Goal: Task Accomplishment & Management: Manage account settings

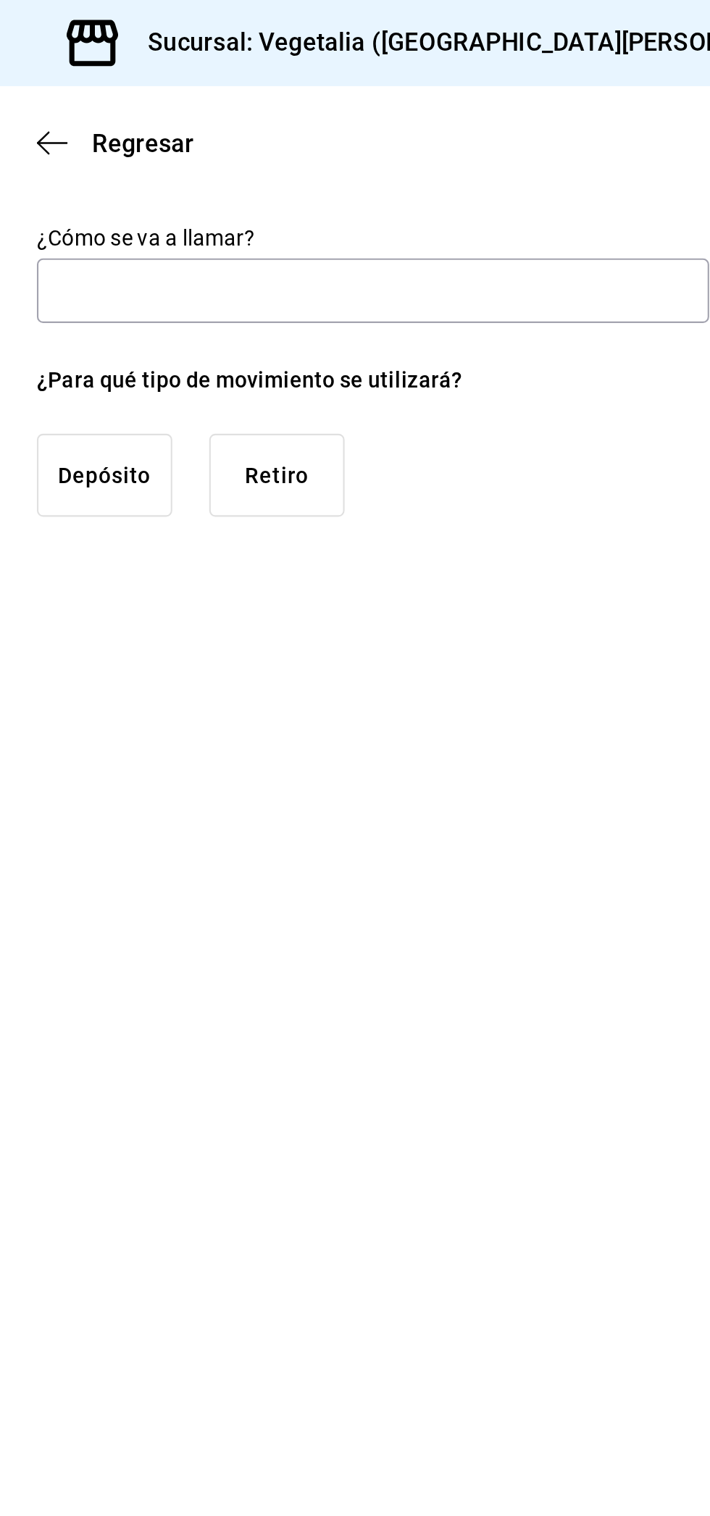
click at [427, 135] on input "text" at bounding box center [370, 137] width 317 height 30
click at [432, 134] on input "text" at bounding box center [370, 137] width 317 height 30
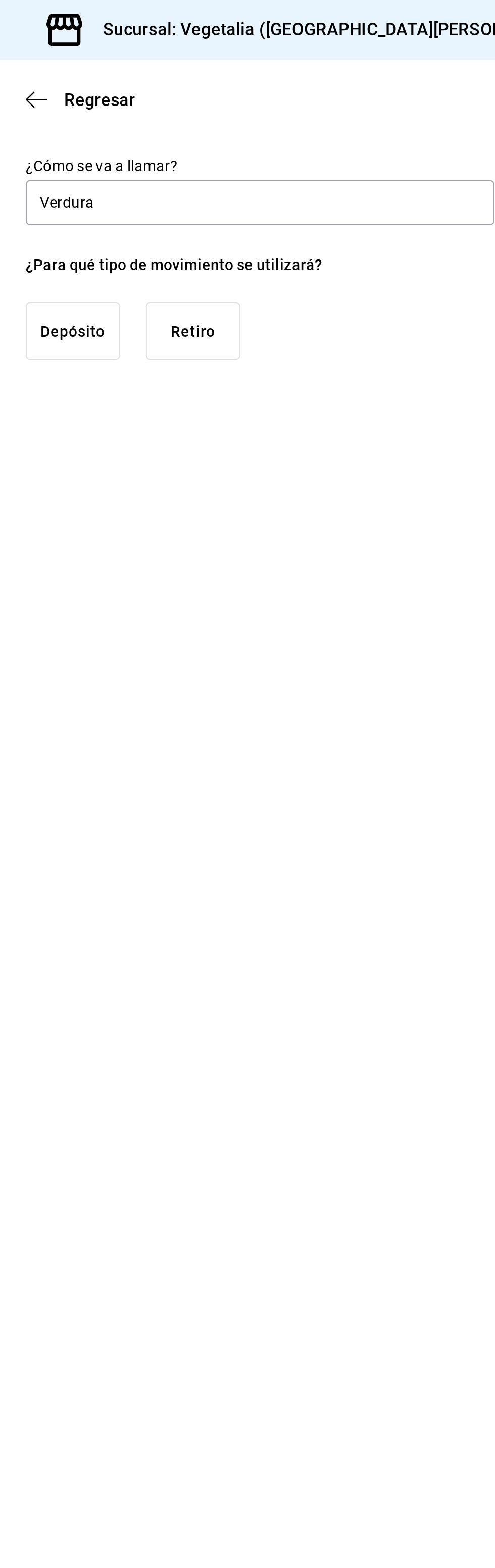
type input "Verdura"
click at [236, 151] on button "Retiro" at bounding box center [227, 155] width 45 height 27
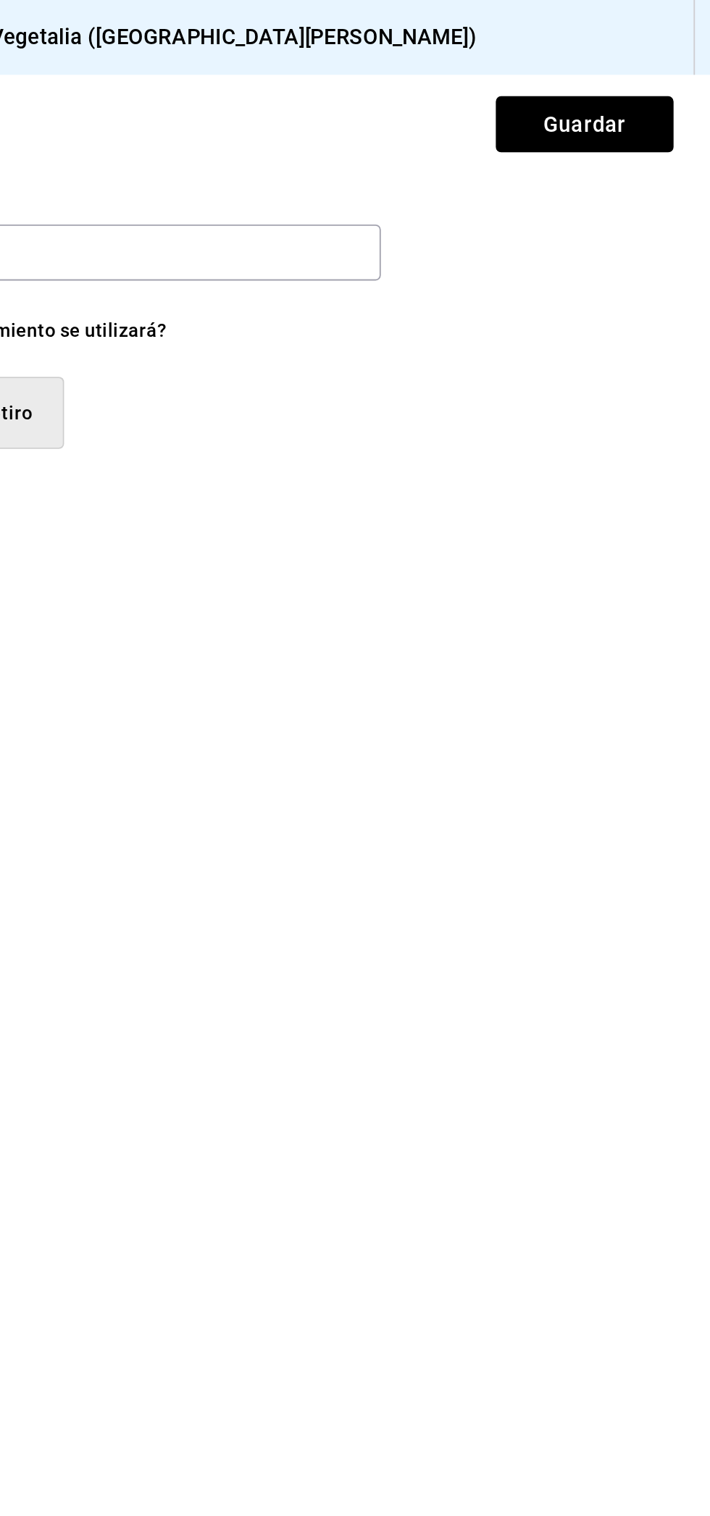
click at [663, 71] on button "Guardar" at bounding box center [638, 67] width 96 height 30
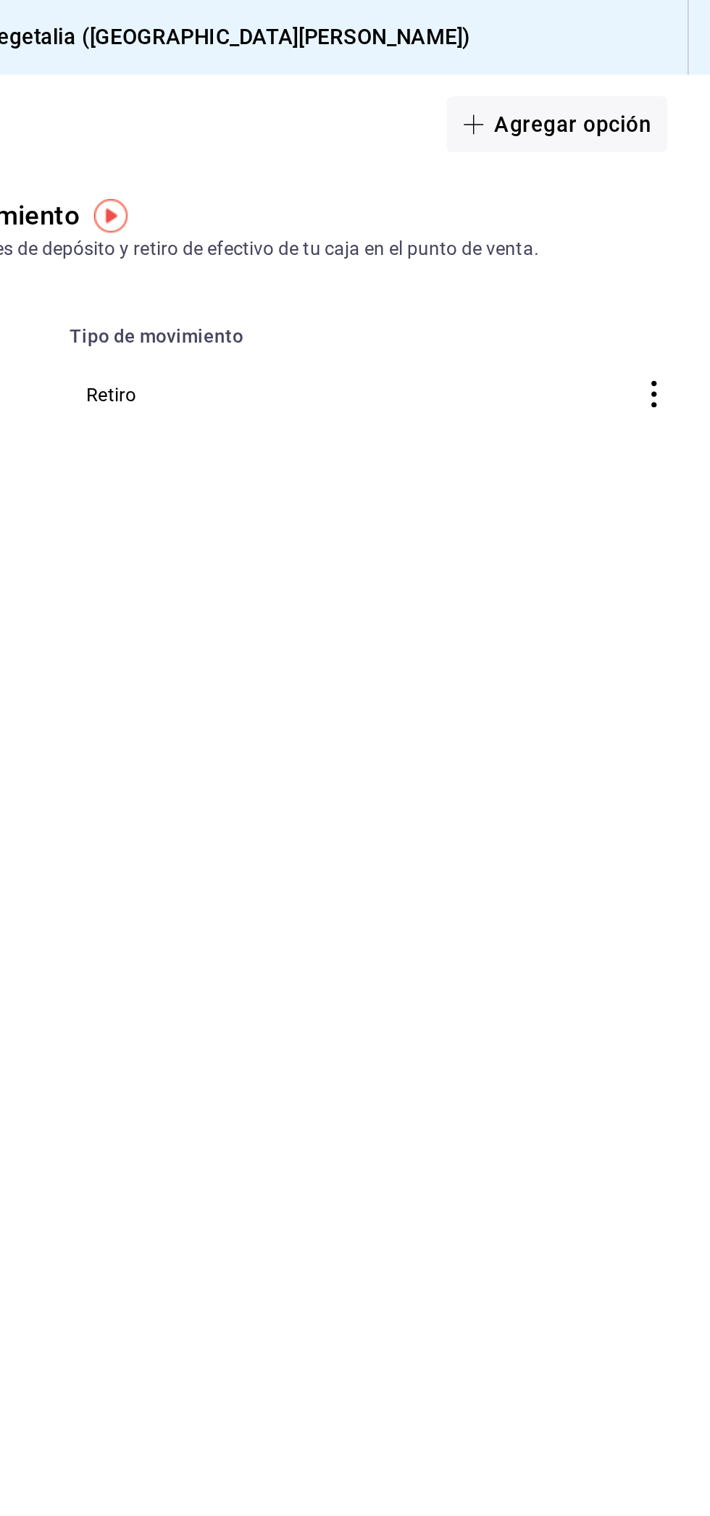
click at [661, 67] on font "Agregar opción" at bounding box center [635, 67] width 85 height 14
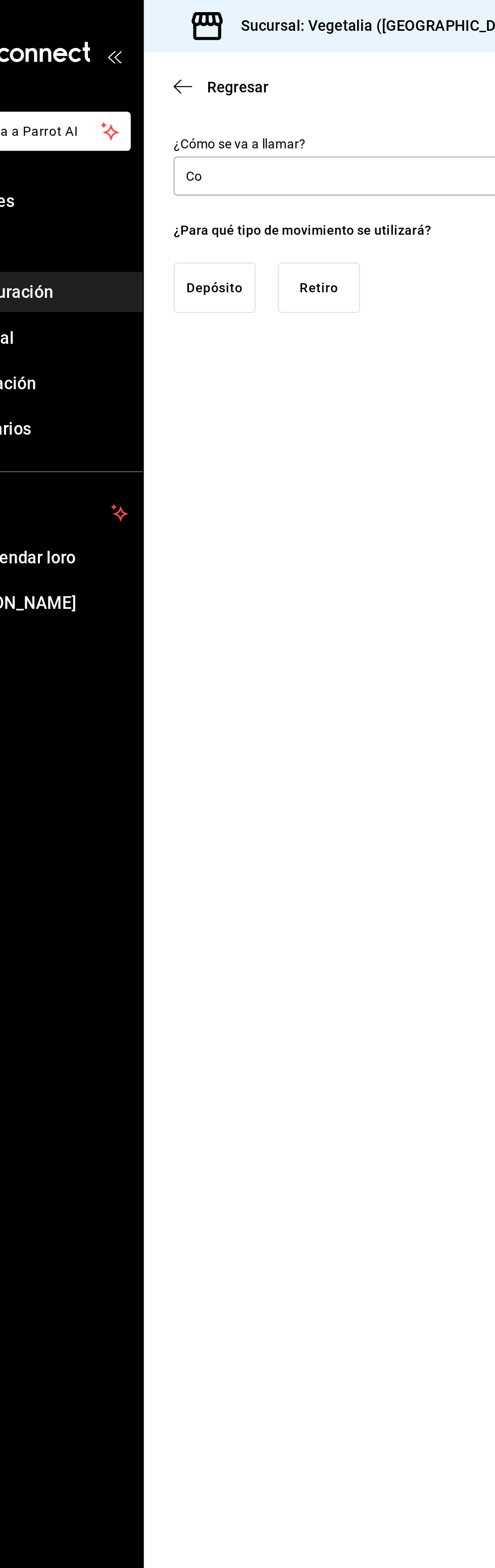
type input "C"
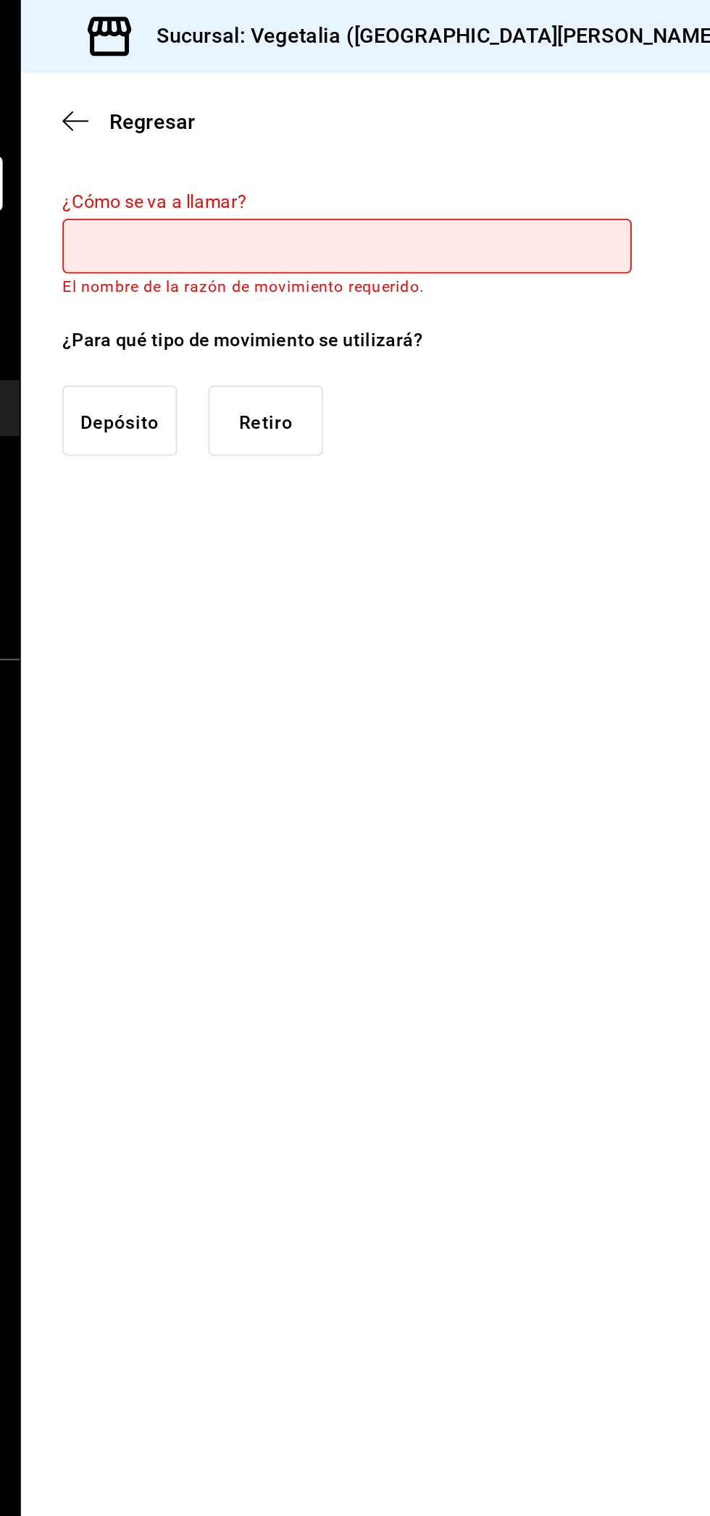
click at [219, 63] on icon "button" at bounding box center [219, 67] width 14 height 13
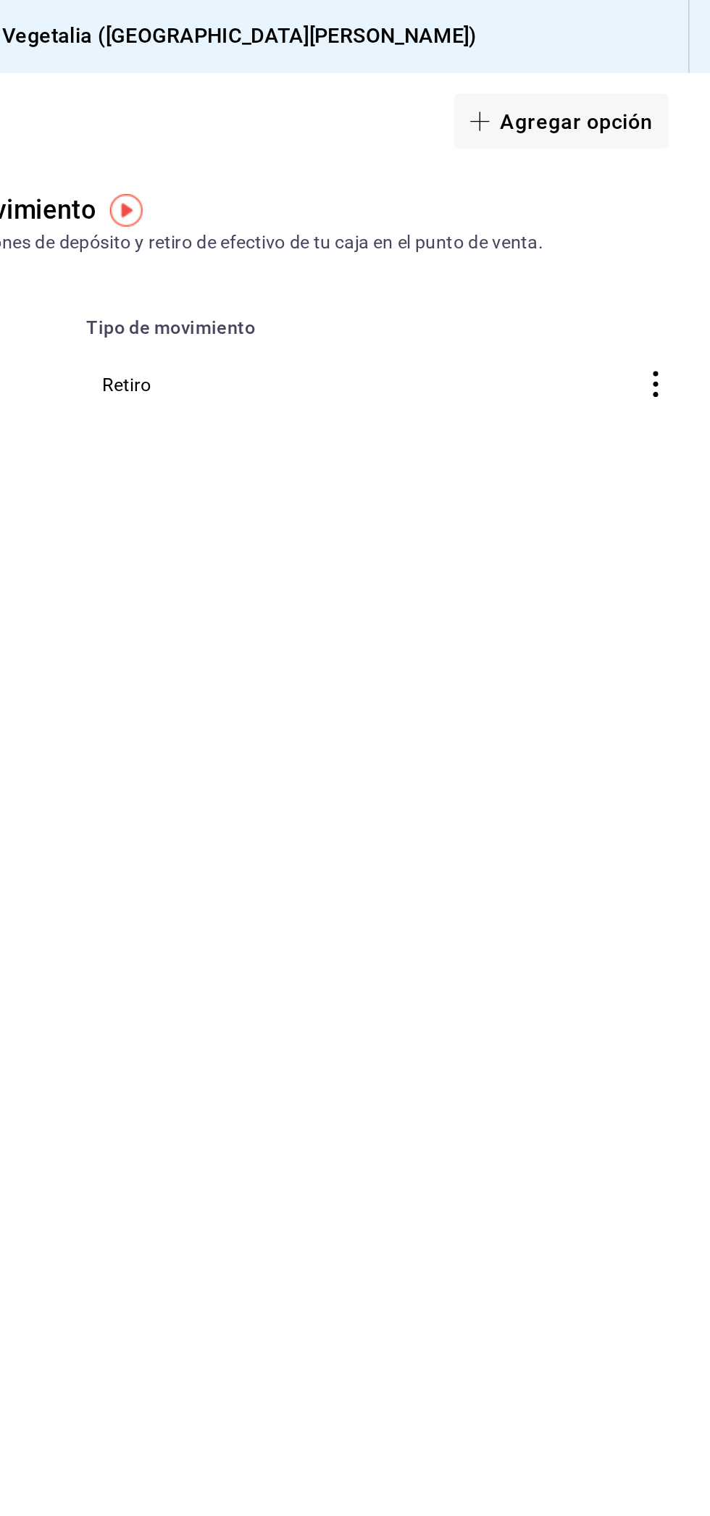
click at [682, 206] on icon "button" at bounding box center [679, 213] width 14 height 14
click at [622, 212] on font "Eliminar" at bounding box center [603, 212] width 37 height 12
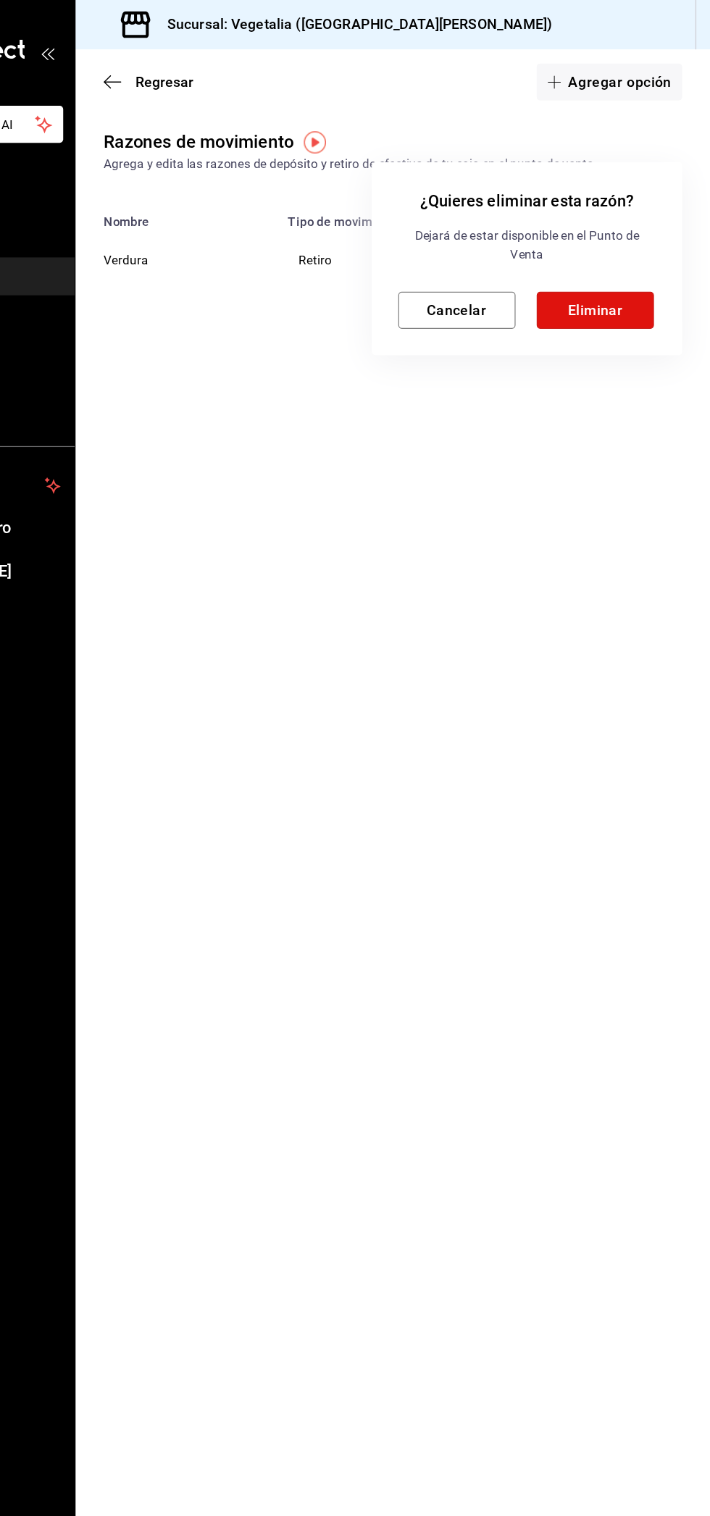
click at [640, 249] on button "Eliminar" at bounding box center [615, 255] width 96 height 30
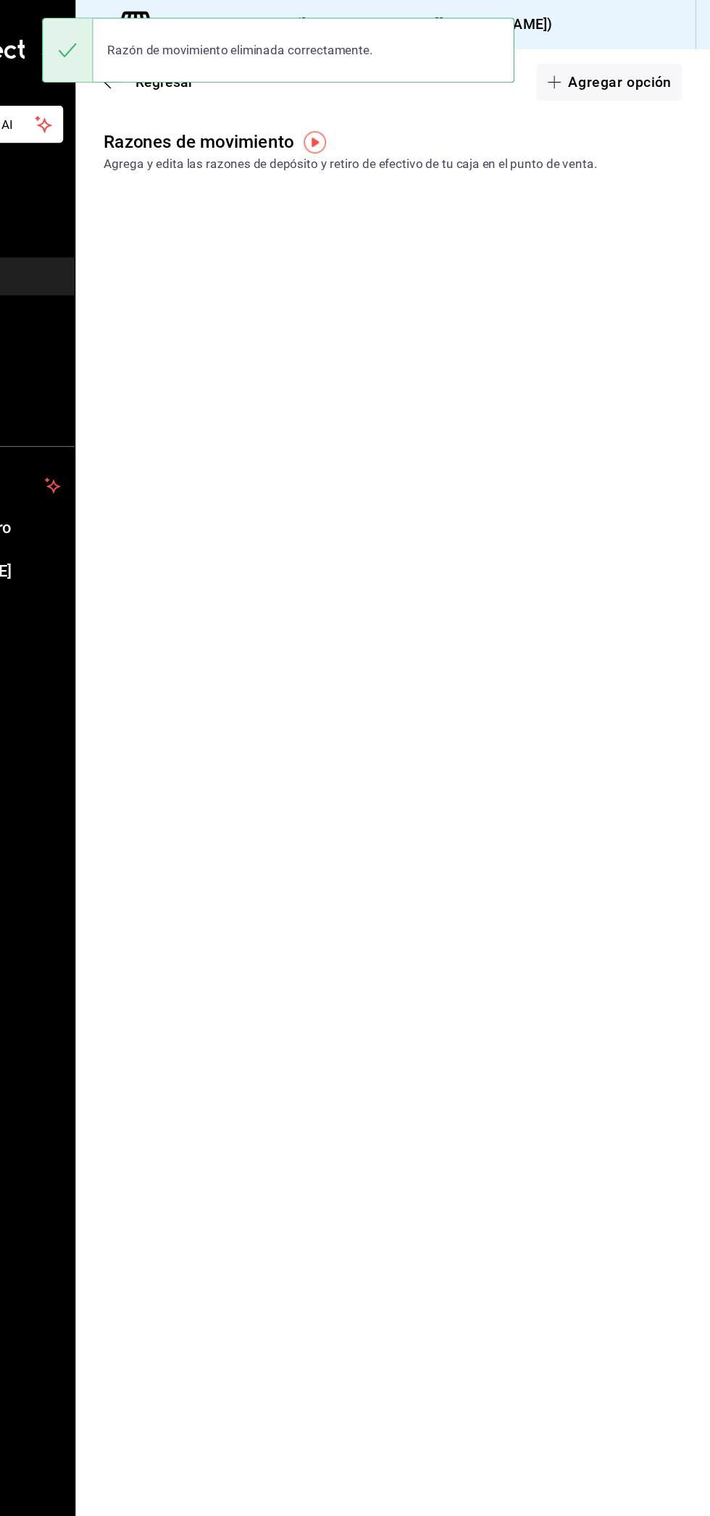
click at [663, 67] on font "Agregar opción" at bounding box center [635, 67] width 85 height 14
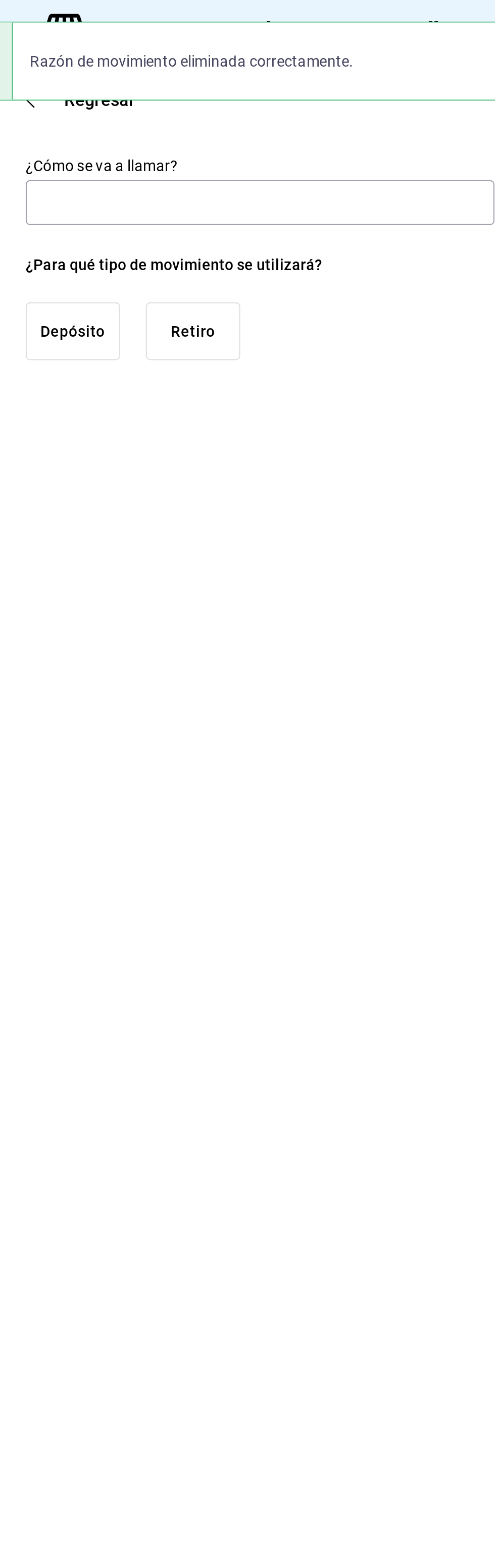
click at [344, 30] on div "Razón de movimiento eliminada correctamente." at bounding box center [247, 29] width 271 height 38
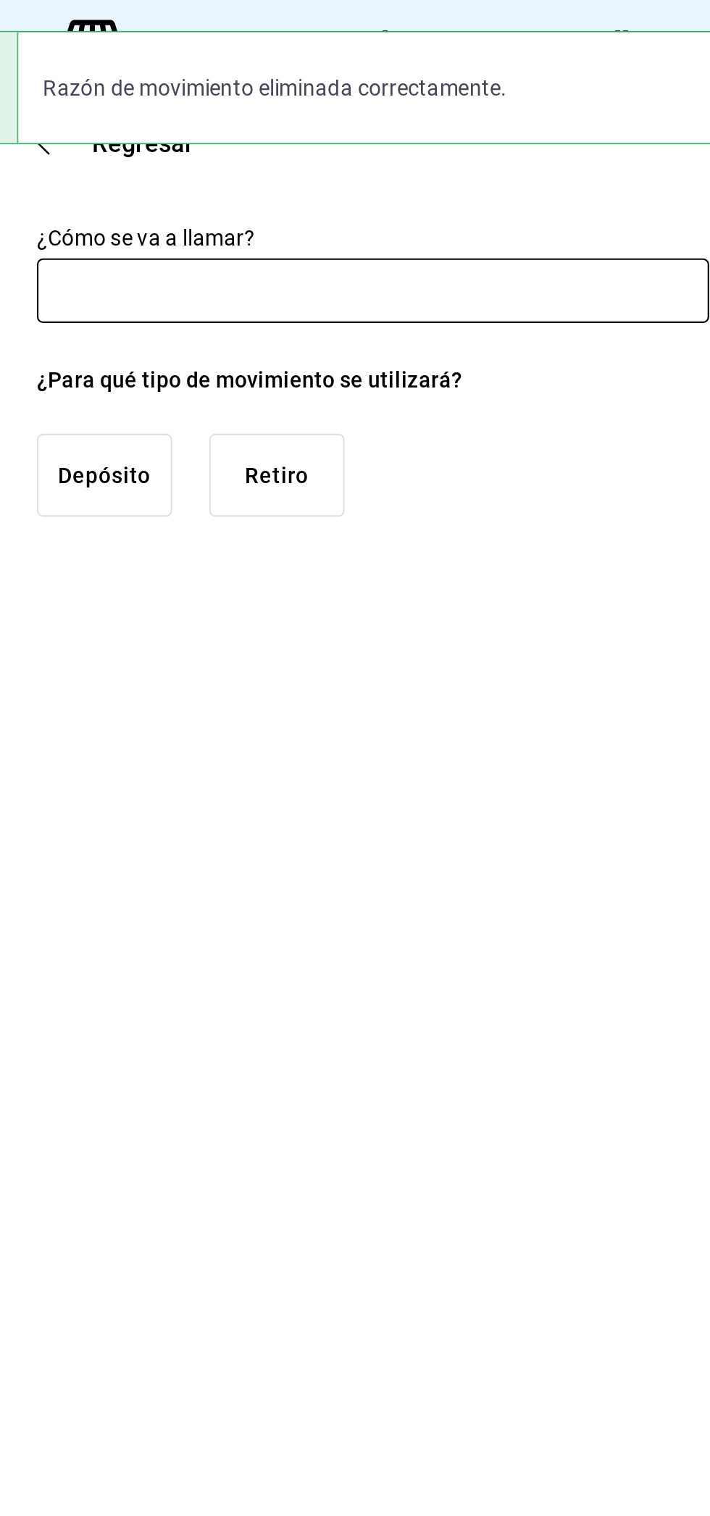
click at [445, 134] on input "text" at bounding box center [370, 137] width 317 height 30
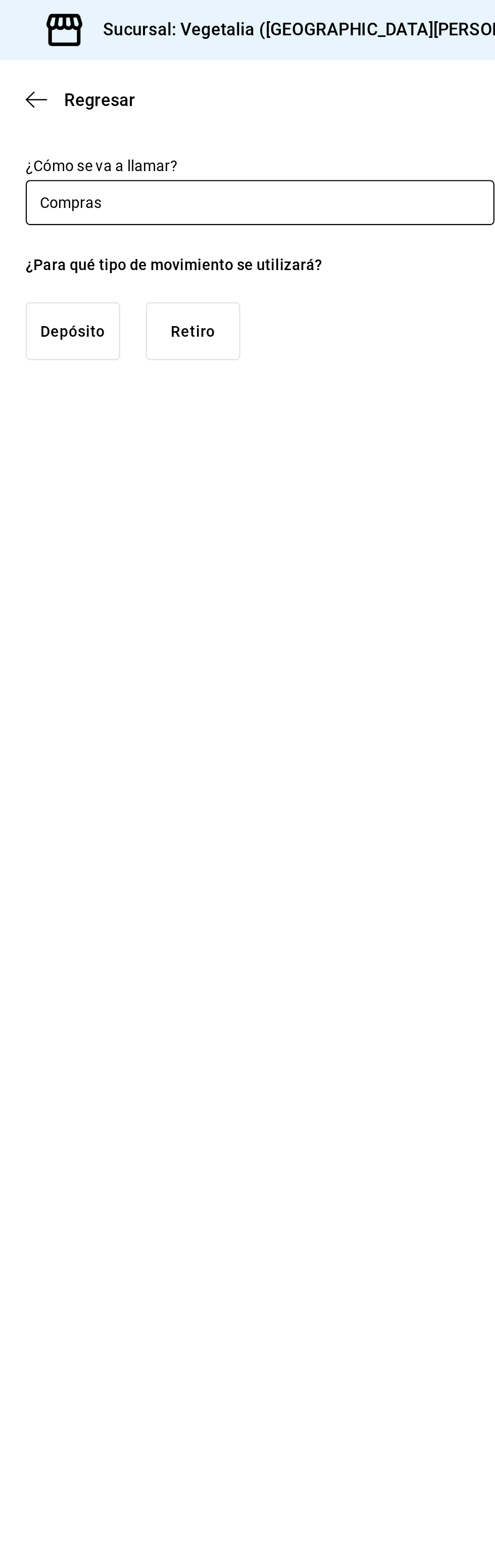
type input "Compras"
click at [231, 155] on font "Retiro" at bounding box center [226, 156] width 21 height 8
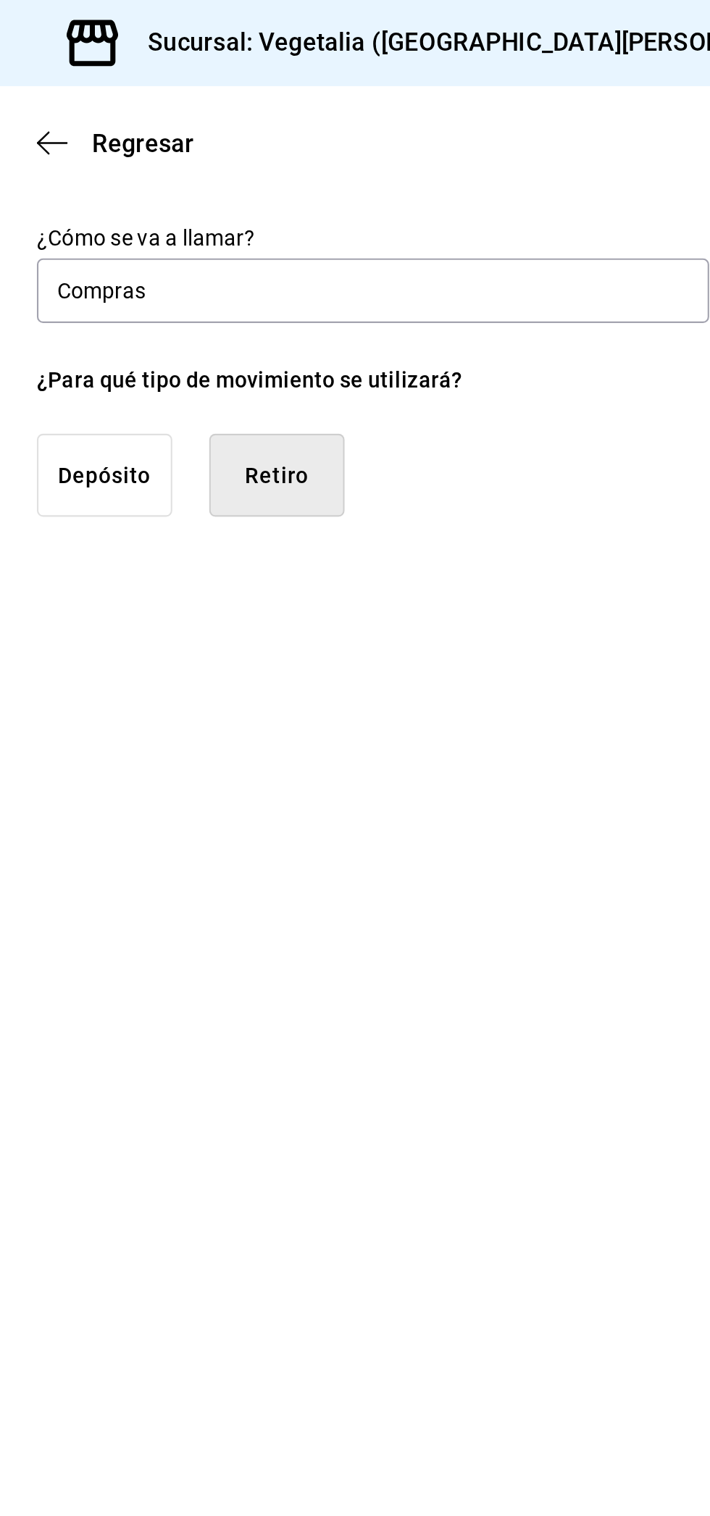
click at [335, 225] on font "Retiro" at bounding box center [324, 224] width 30 height 12
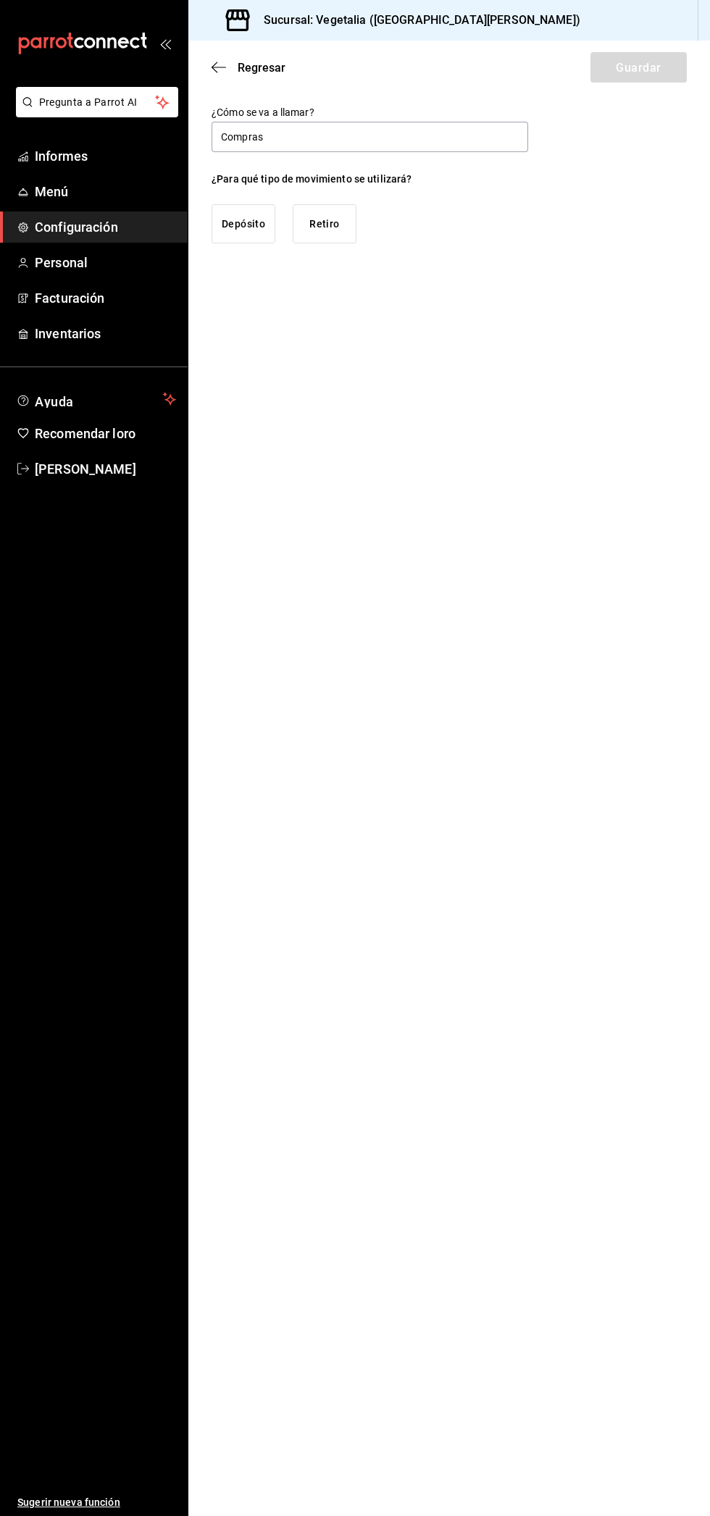
click at [328, 222] on font "Retiro" at bounding box center [324, 224] width 30 height 12
click at [638, 70] on font "Guardar" at bounding box center [638, 67] width 45 height 14
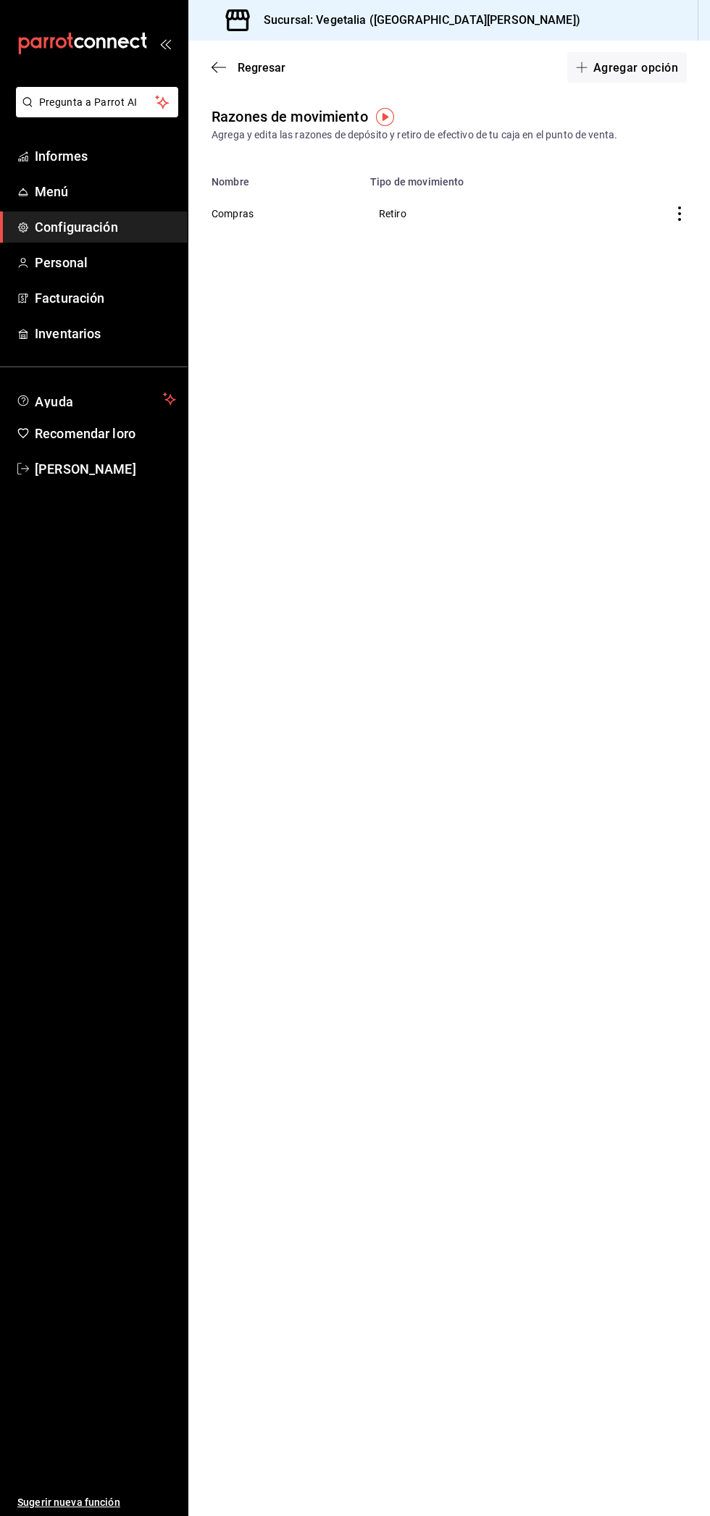
click at [653, 60] on font "Agregar opción" at bounding box center [635, 67] width 85 height 14
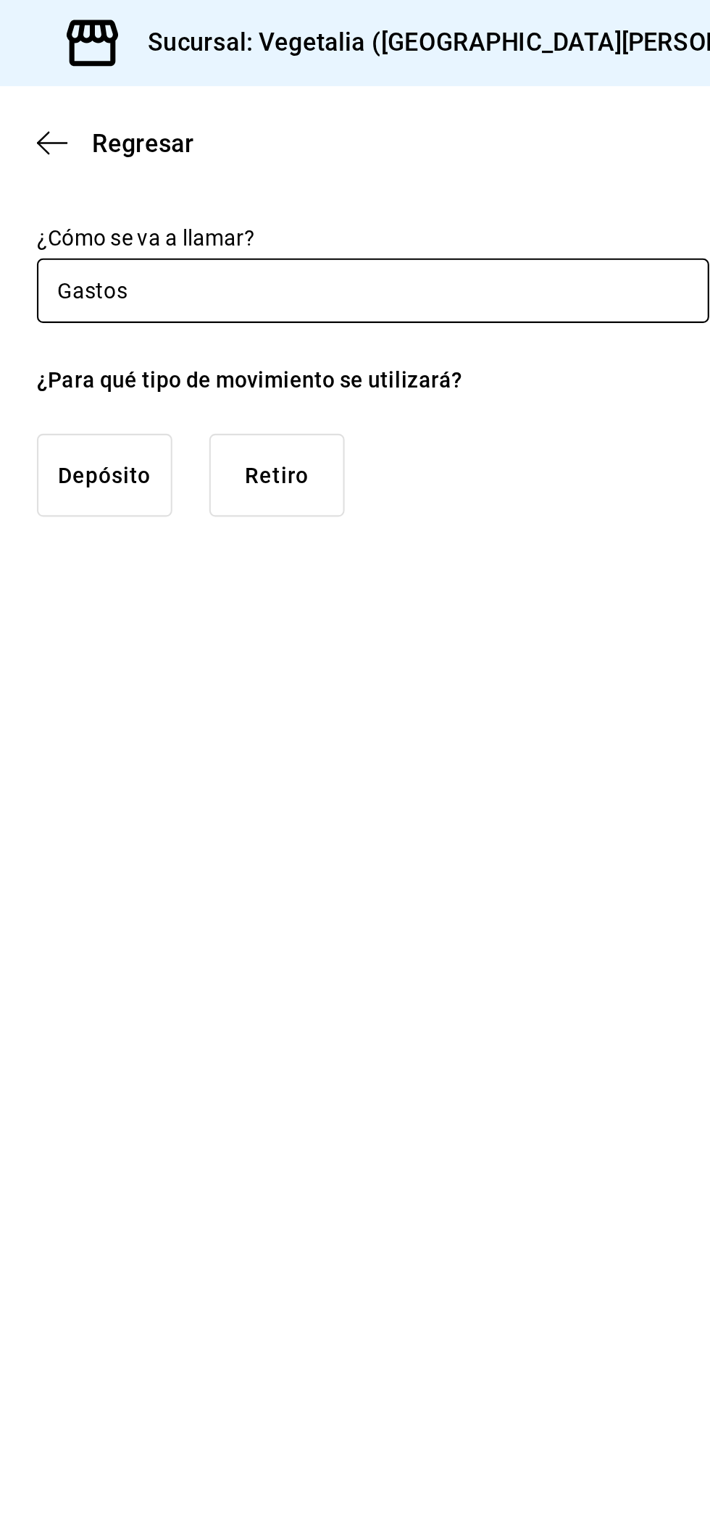
type input "Gastos"
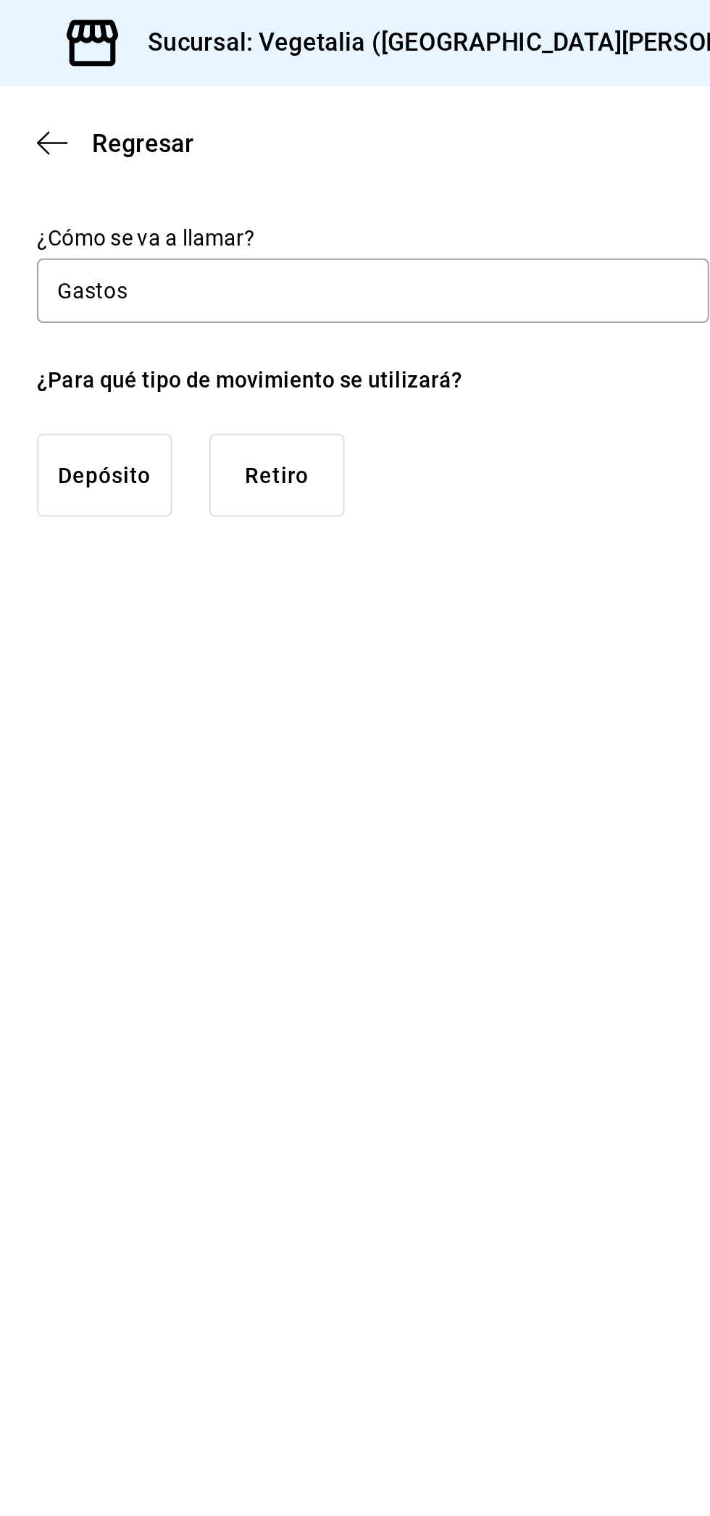
click at [333, 224] on font "Retiro" at bounding box center [324, 224] width 30 height 12
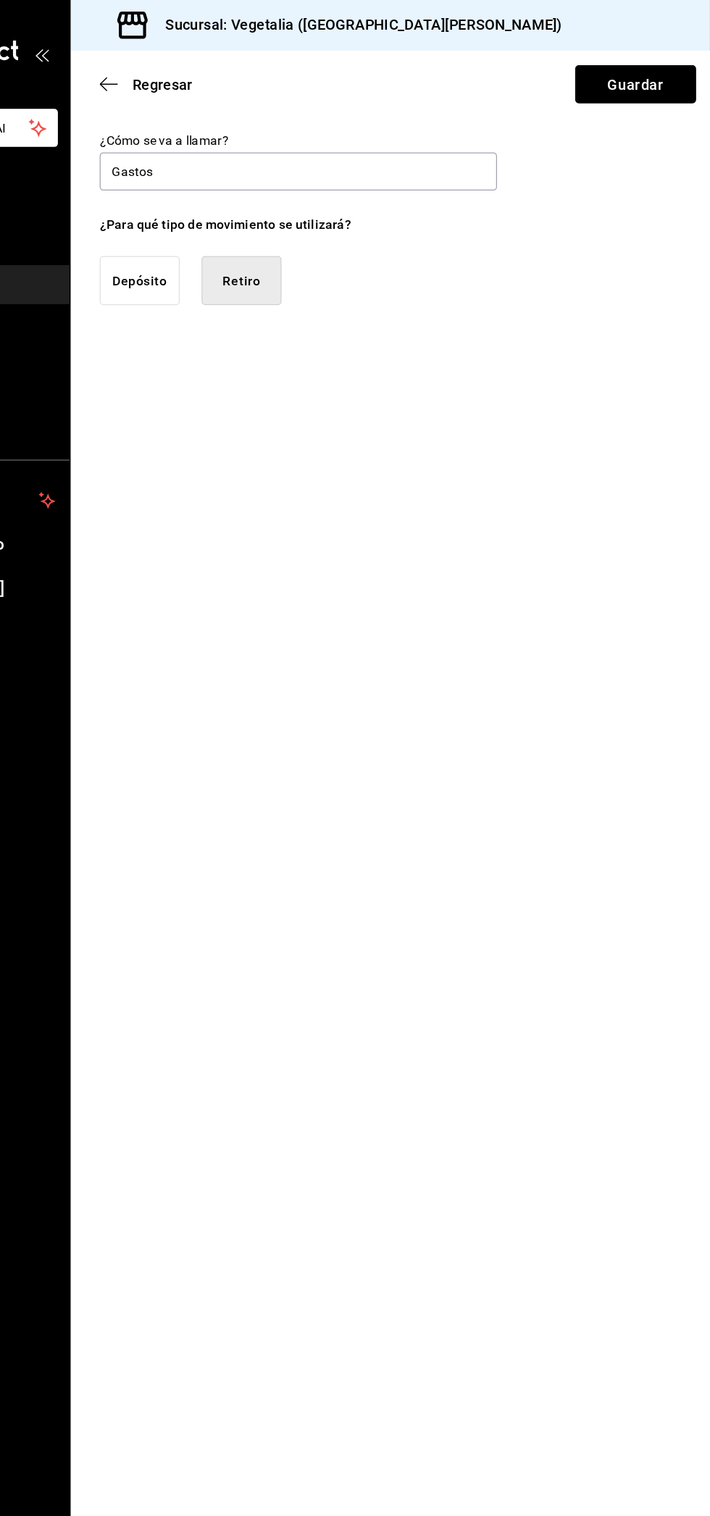
click at [666, 70] on button "Guardar" at bounding box center [638, 67] width 96 height 30
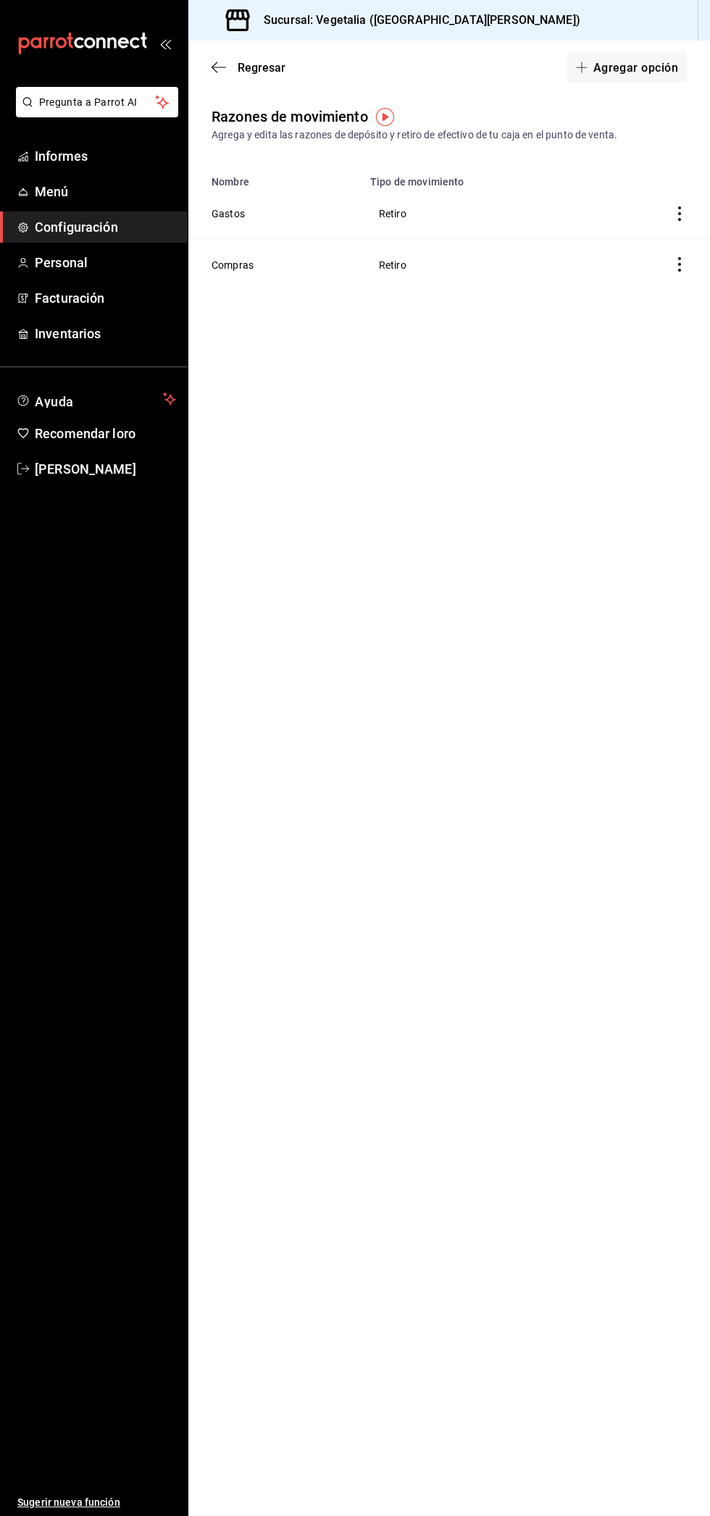
click at [218, 70] on icon "button" at bounding box center [219, 67] width 14 height 13
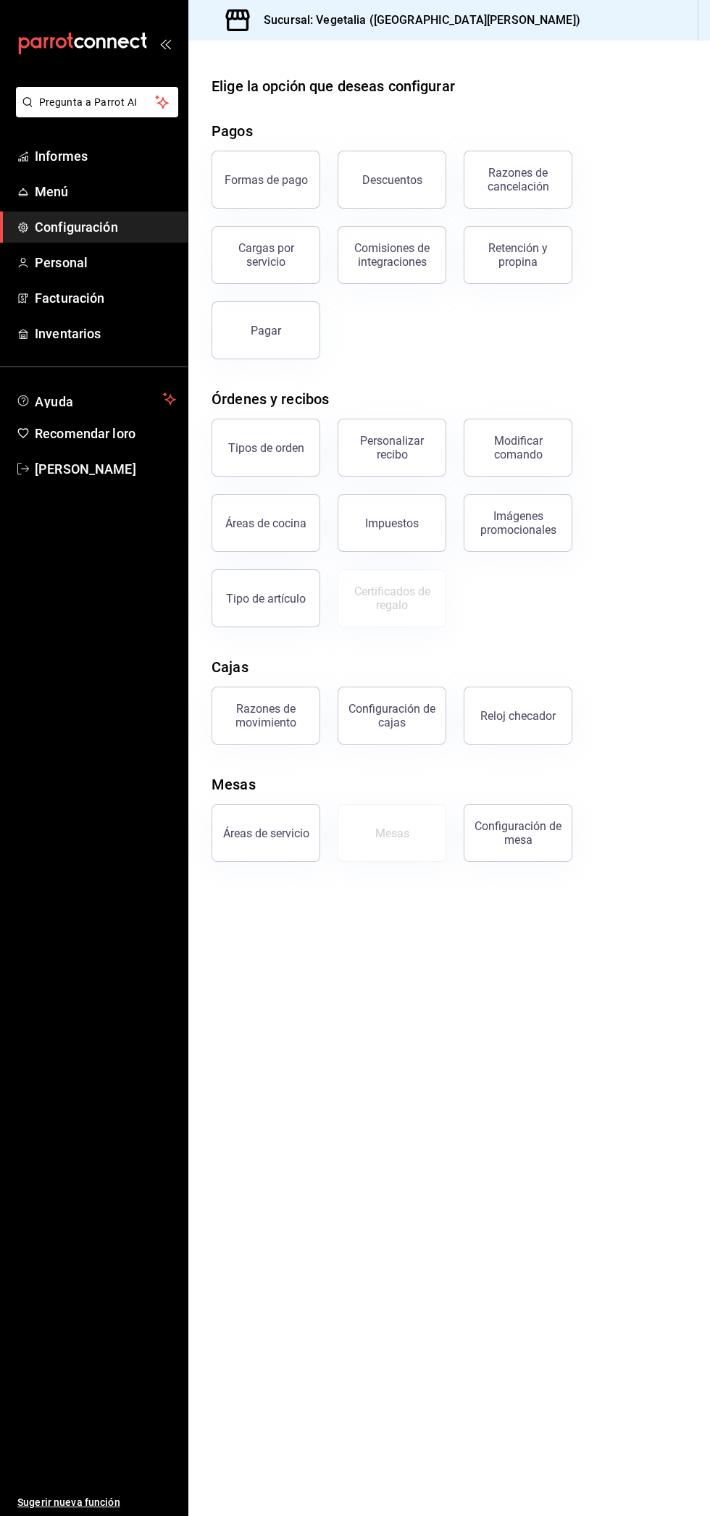
click at [289, 324] on button "Pagar" at bounding box center [266, 330] width 109 height 58
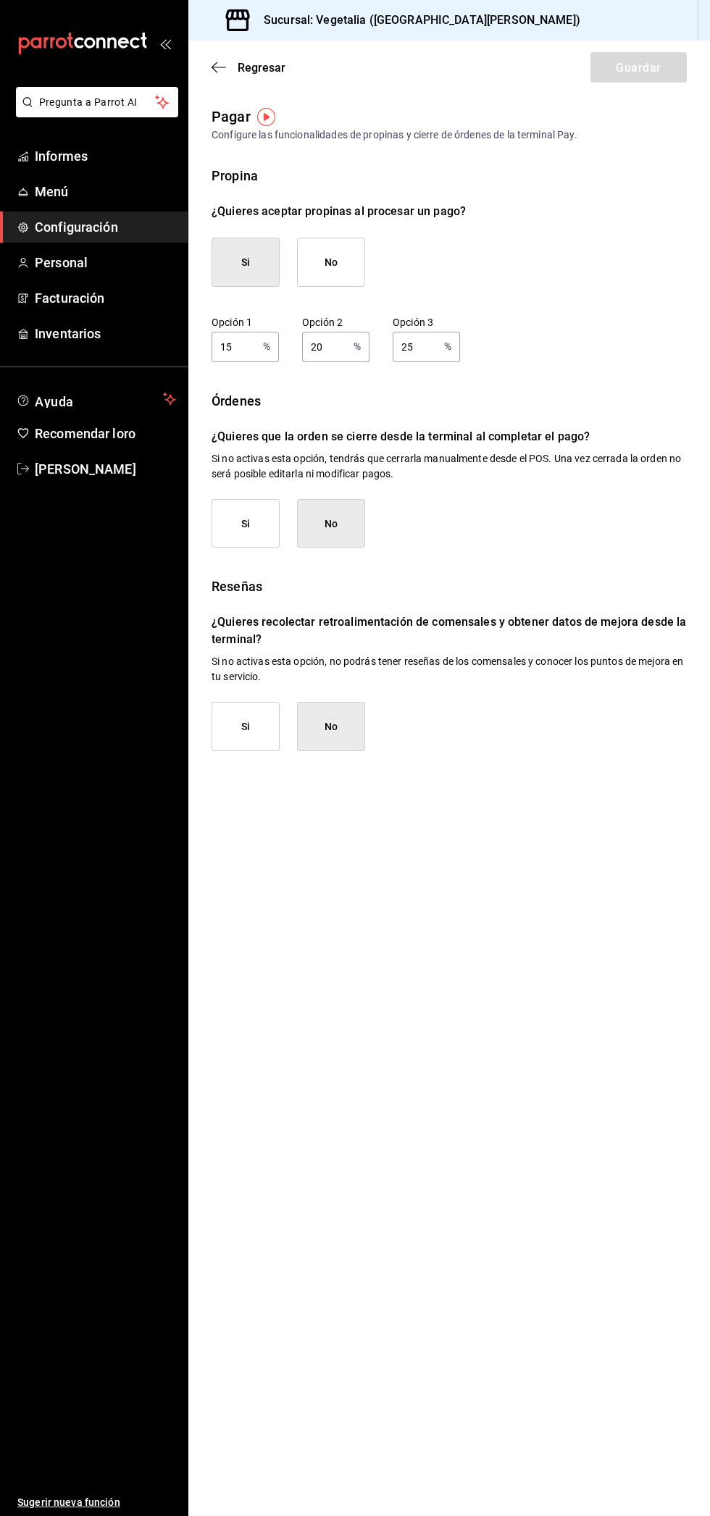
click at [222, 63] on icon "button" at bounding box center [219, 67] width 14 height 13
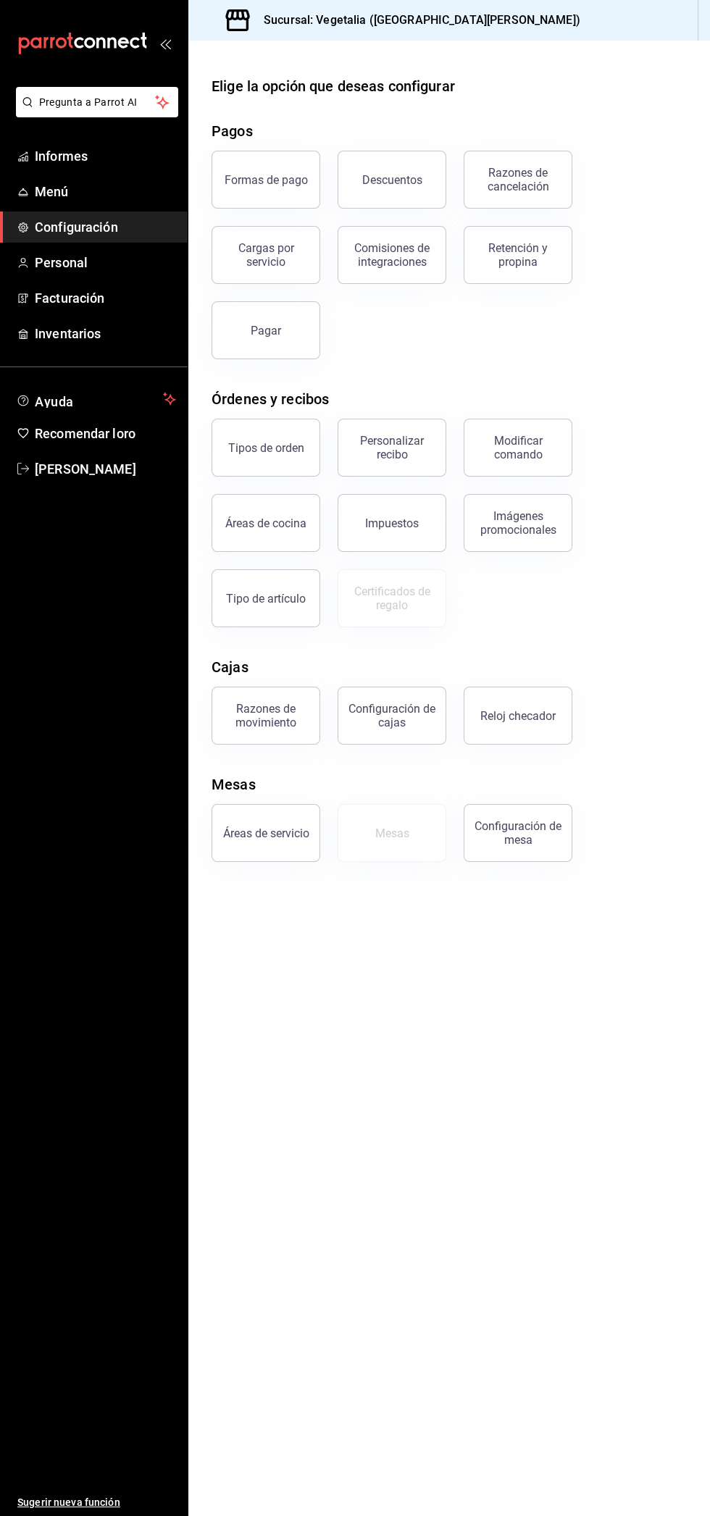
click at [279, 256] on font "Cargas por servicio" at bounding box center [266, 255] width 56 height 28
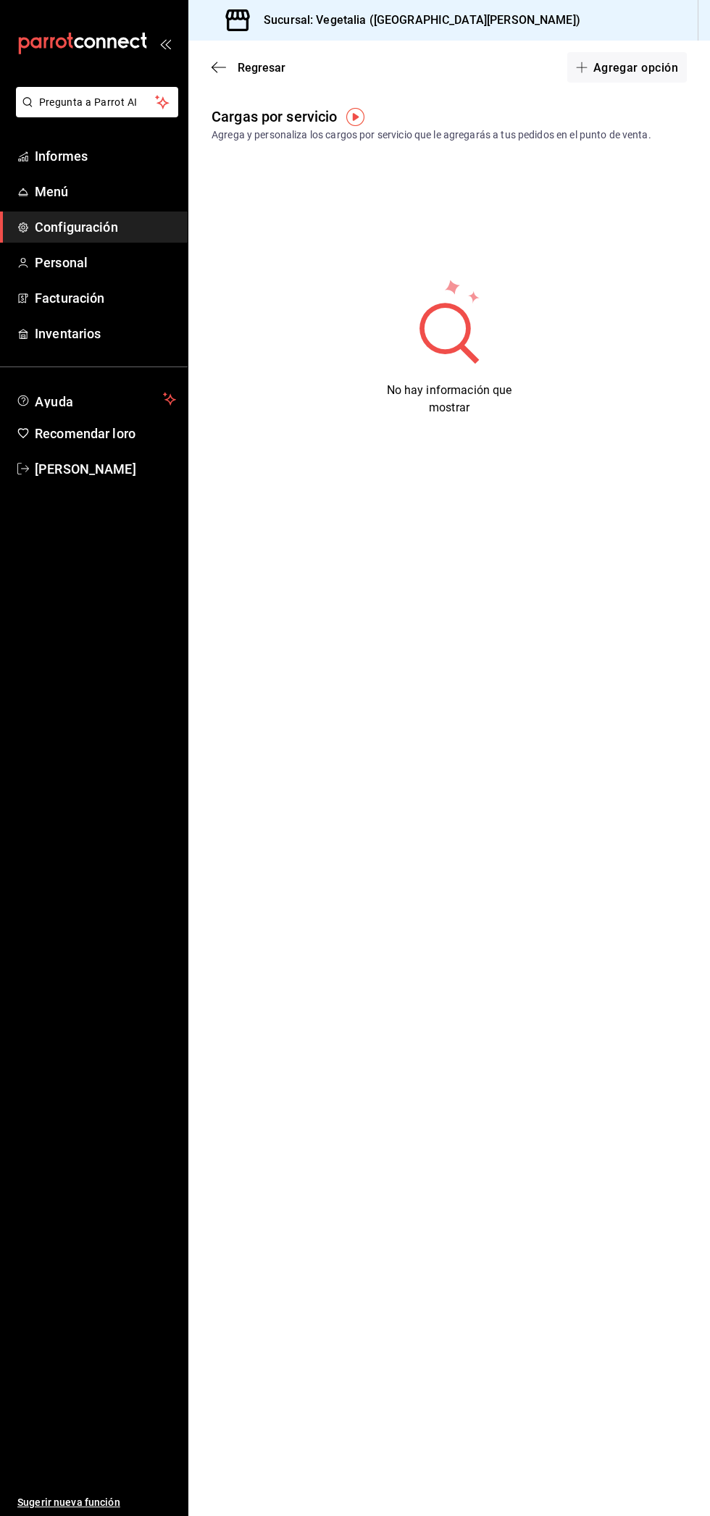
click at [236, 62] on span "Regresar" at bounding box center [249, 68] width 74 height 14
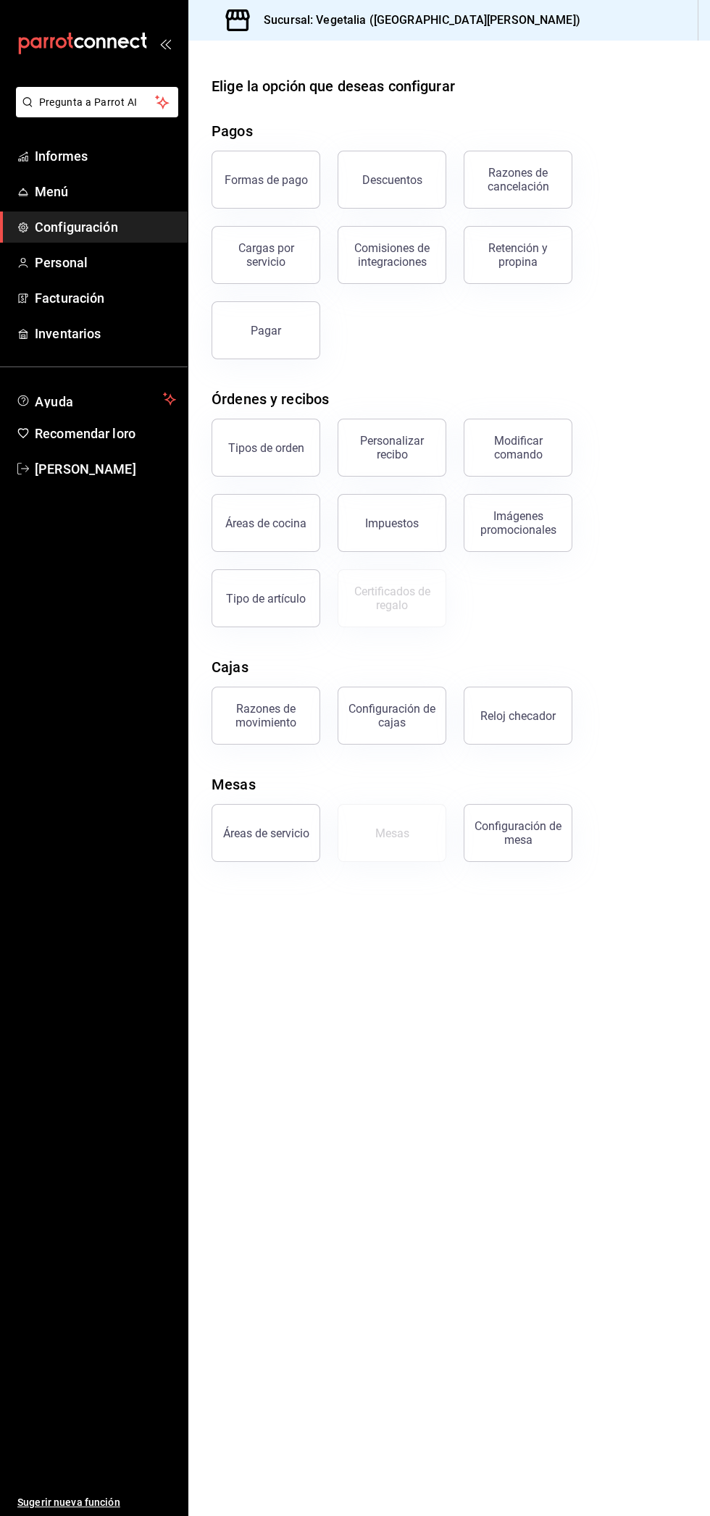
click at [271, 420] on div "Tipos de orden" at bounding box center [257, 438] width 126 height 75
click at [269, 443] on font "Tipos de orden" at bounding box center [266, 448] width 76 height 14
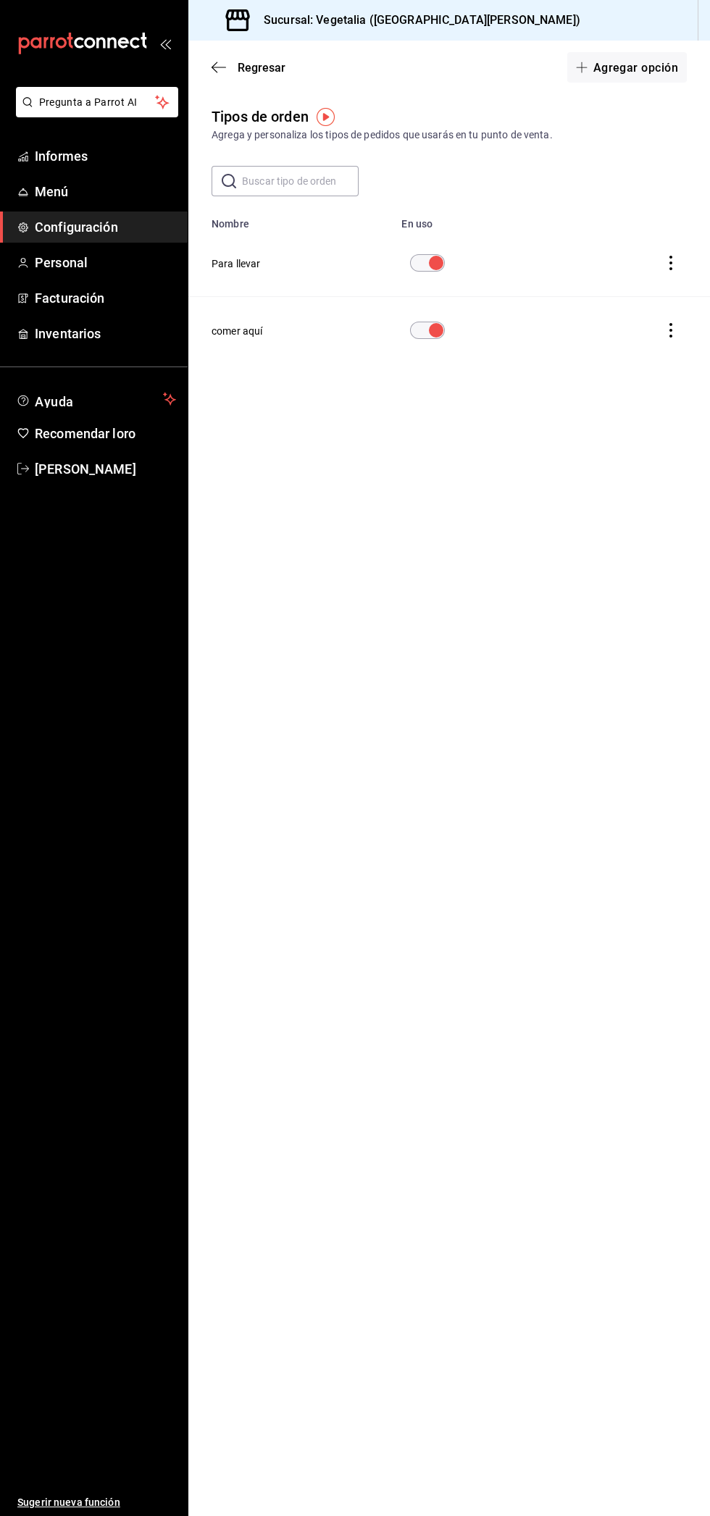
click at [435, 258] on input "mesa de opciones de comedor" at bounding box center [436, 262] width 52 height 17
click at [221, 67] on icon "button" at bounding box center [219, 67] width 14 height 1
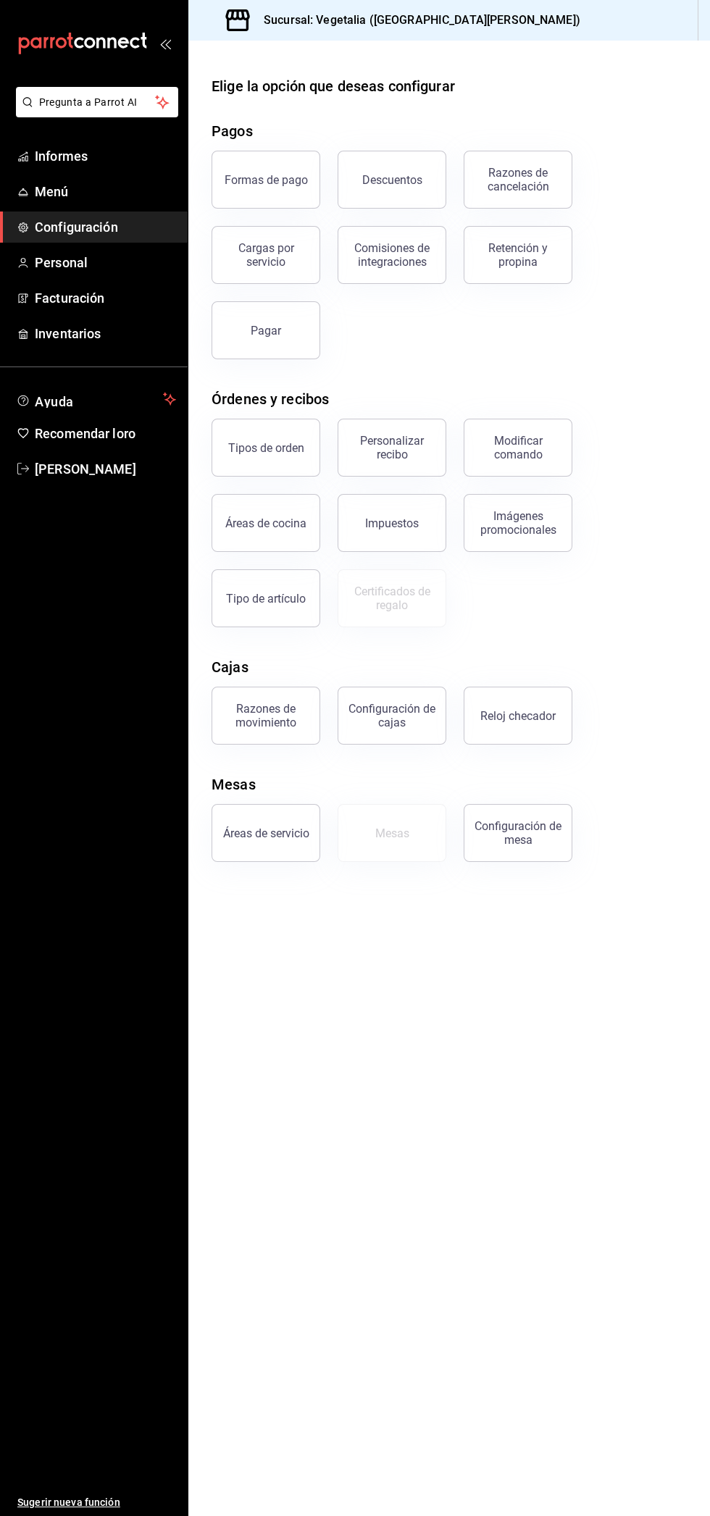
click at [412, 443] on font "Personalizar recibo" at bounding box center [392, 448] width 64 height 28
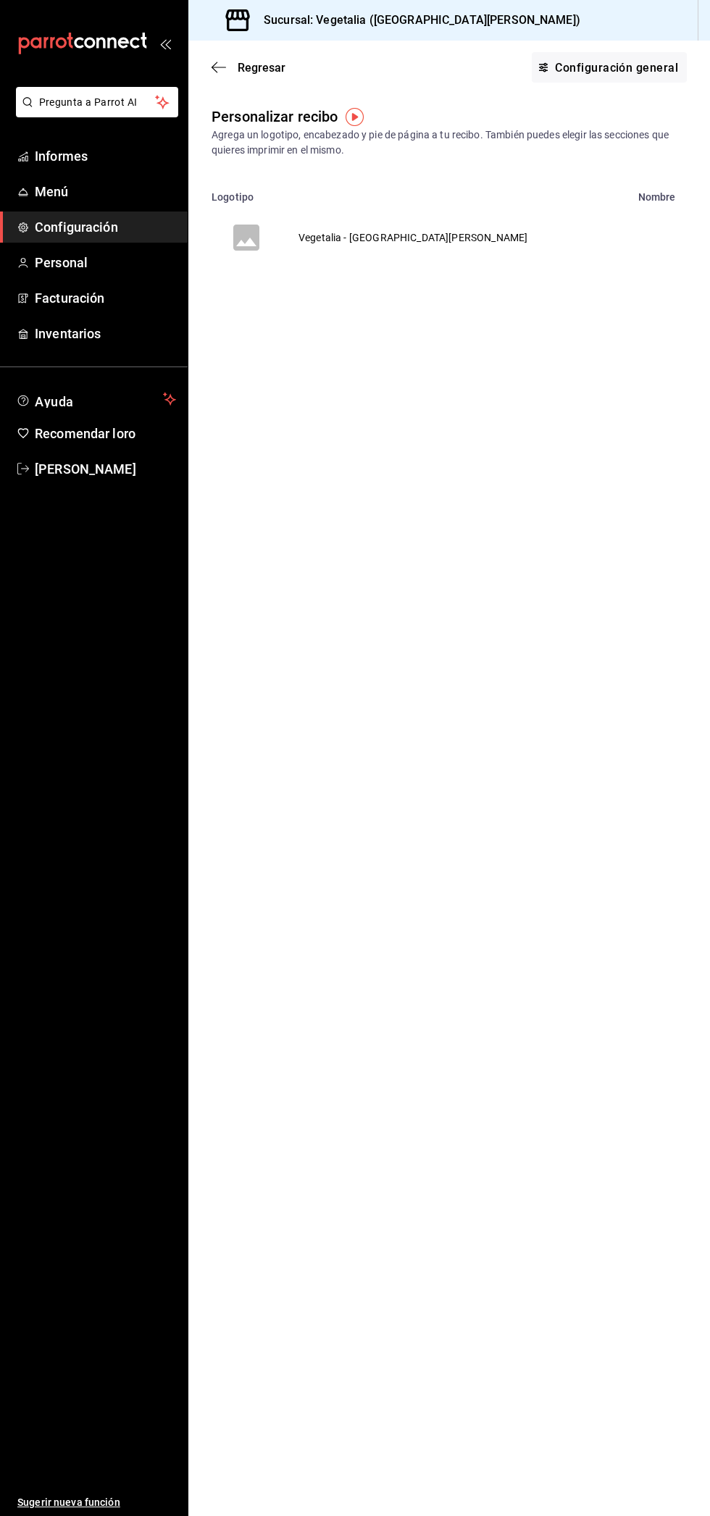
click at [214, 67] on icon "button" at bounding box center [219, 67] width 14 height 1
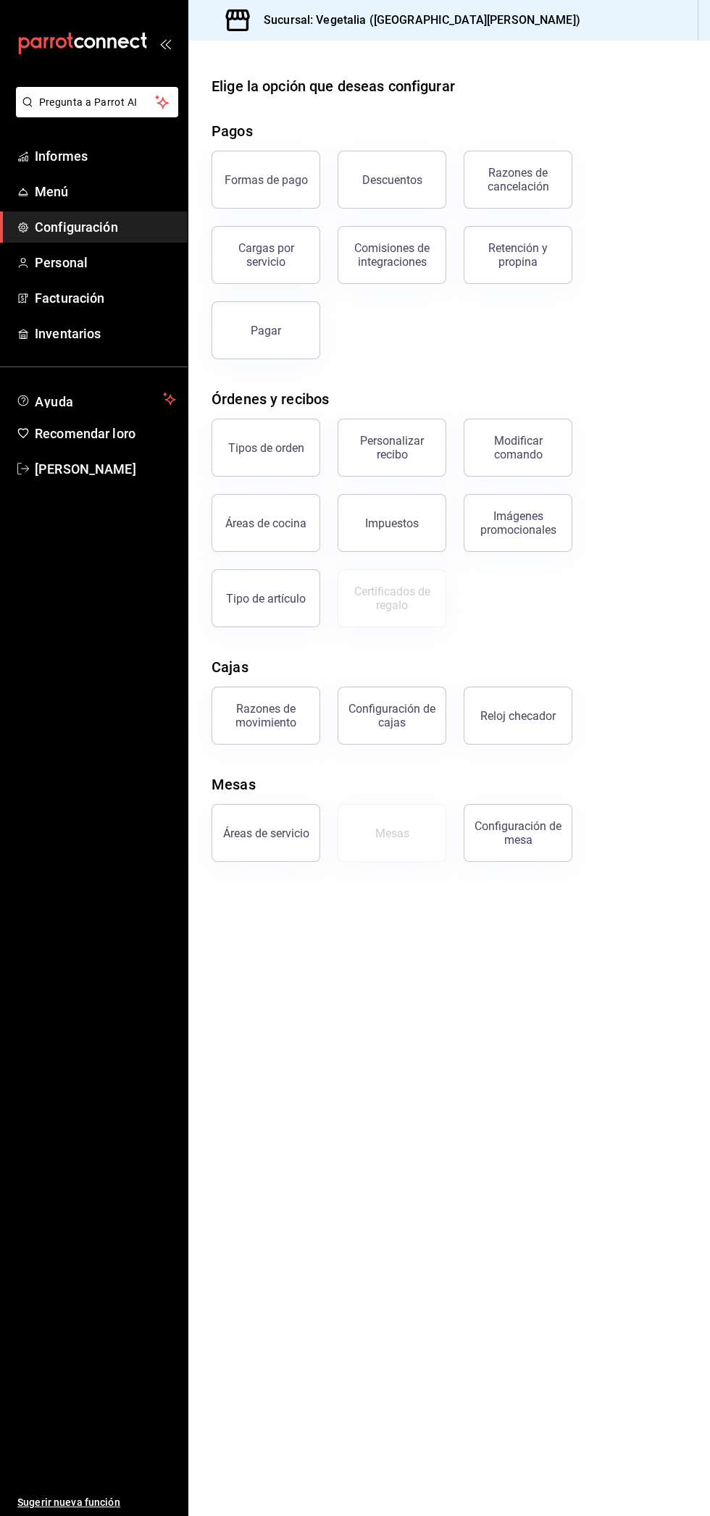
click at [548, 443] on div "Modificar comando" at bounding box center [518, 448] width 90 height 28
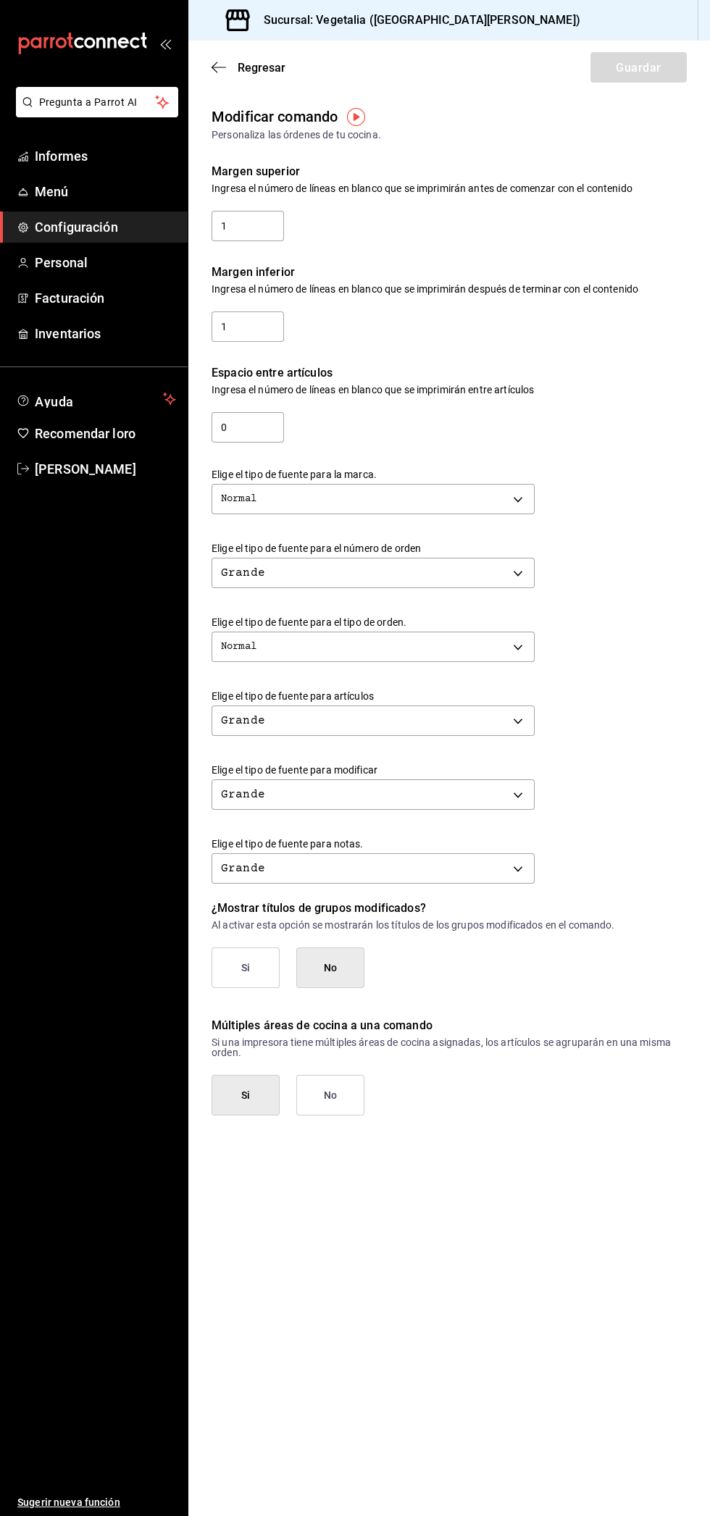
click at [224, 64] on icon "button" at bounding box center [219, 67] width 14 height 13
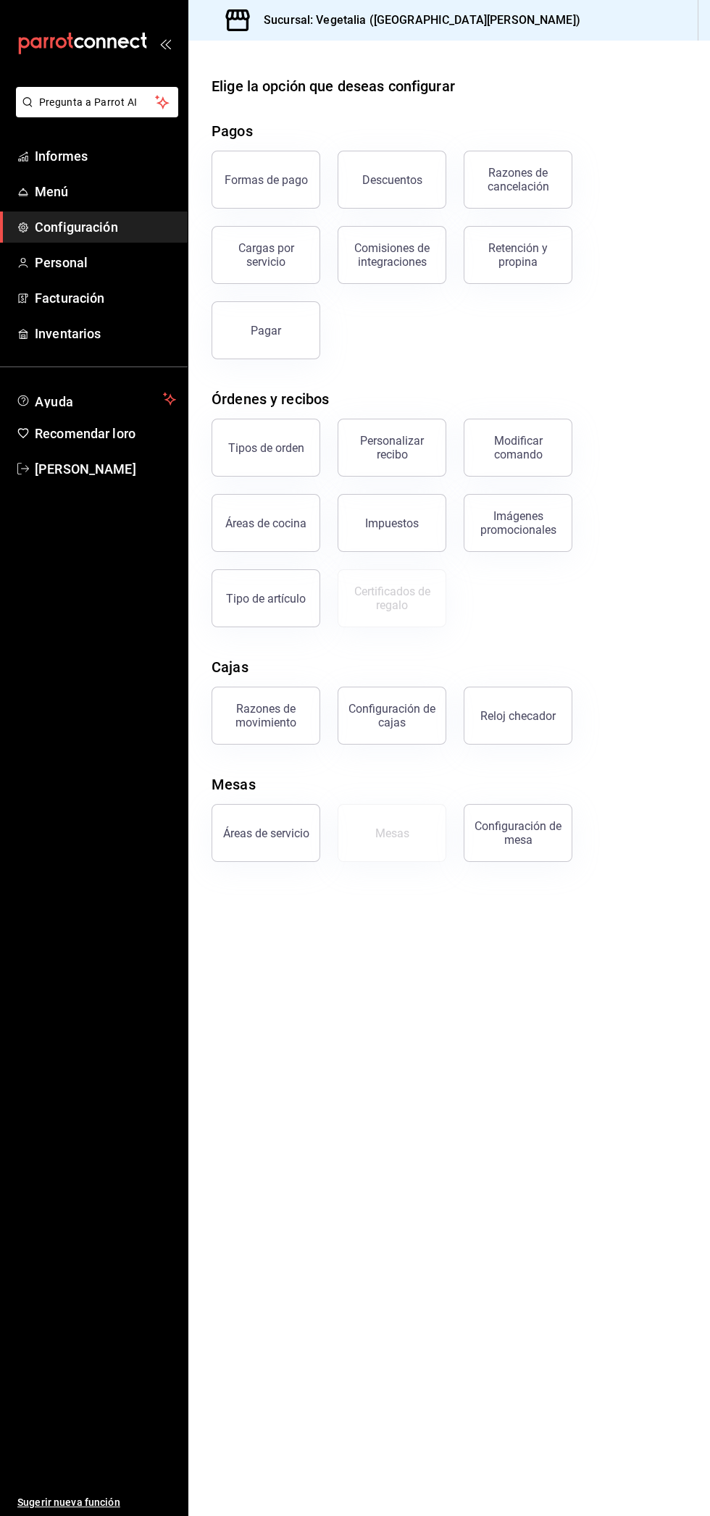
click at [279, 520] on font "Áreas de cocina" at bounding box center [265, 523] width 81 height 14
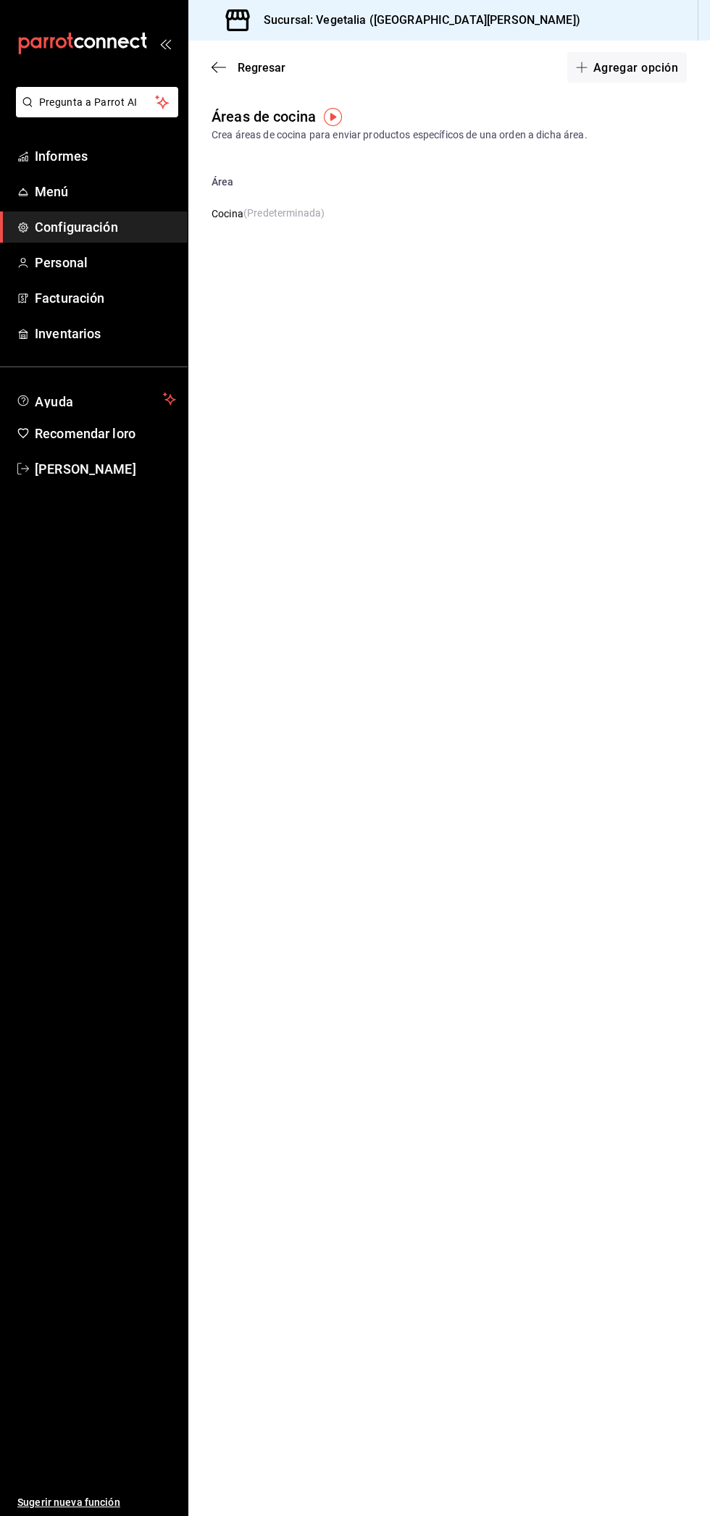
click at [236, 67] on span "Regresar" at bounding box center [249, 68] width 74 height 14
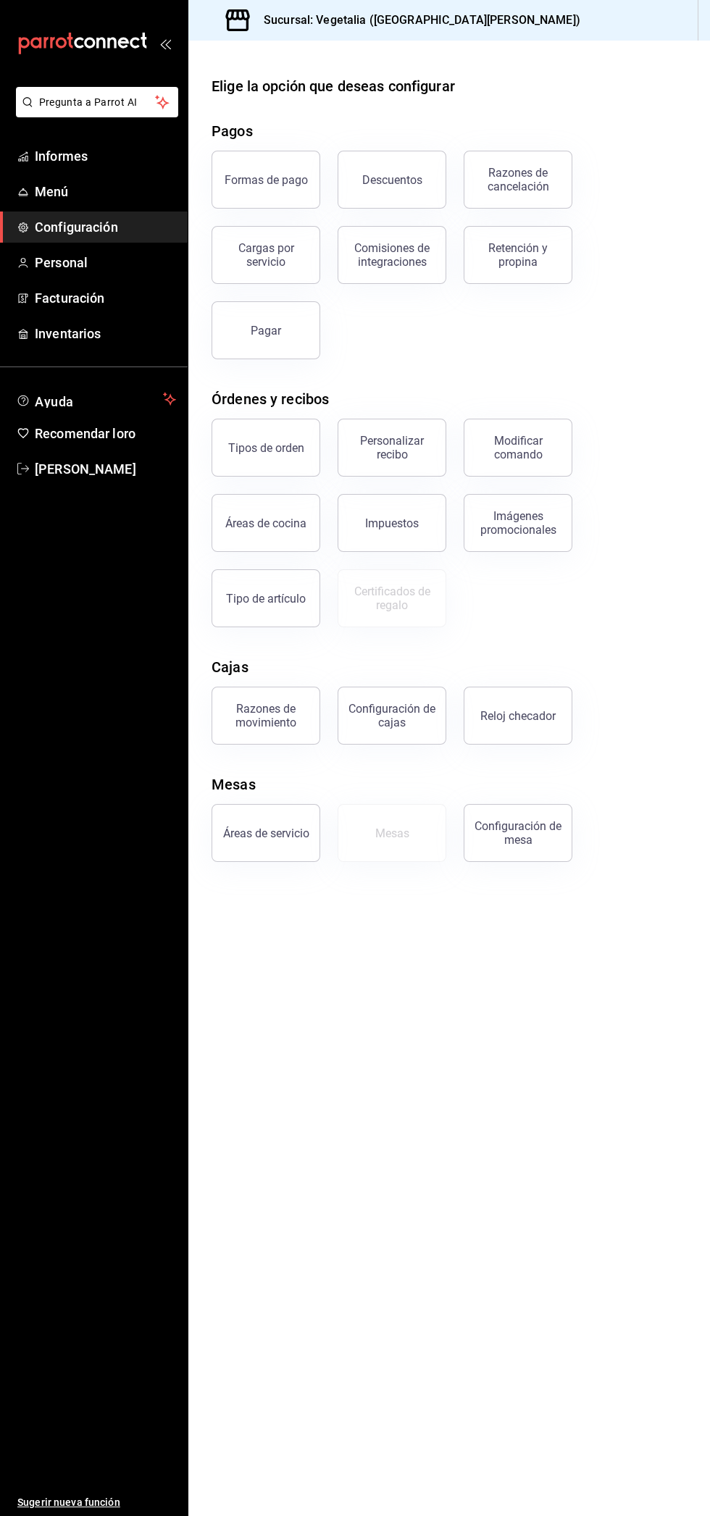
click at [282, 598] on font "Tipo de artículo" at bounding box center [266, 599] width 80 height 14
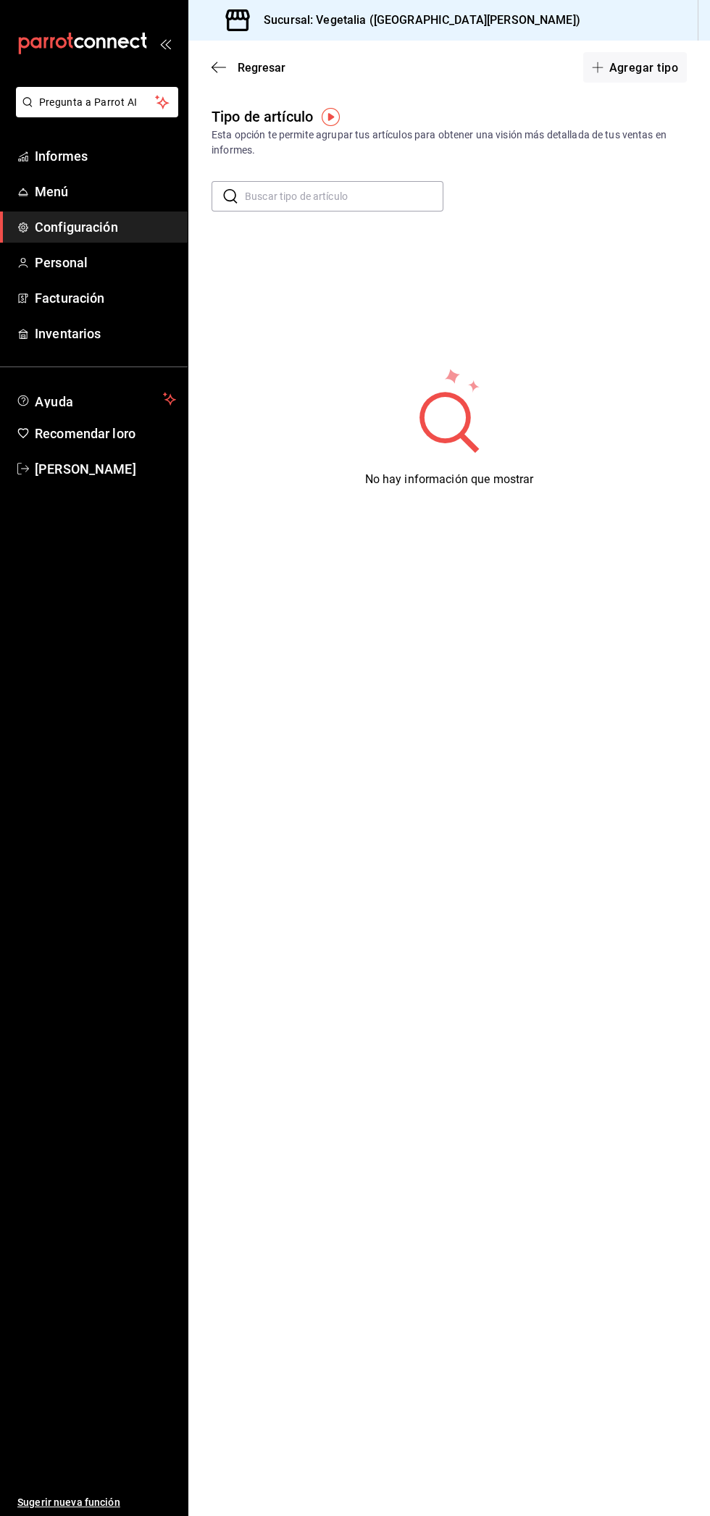
click at [219, 67] on icon "button" at bounding box center [219, 67] width 14 height 1
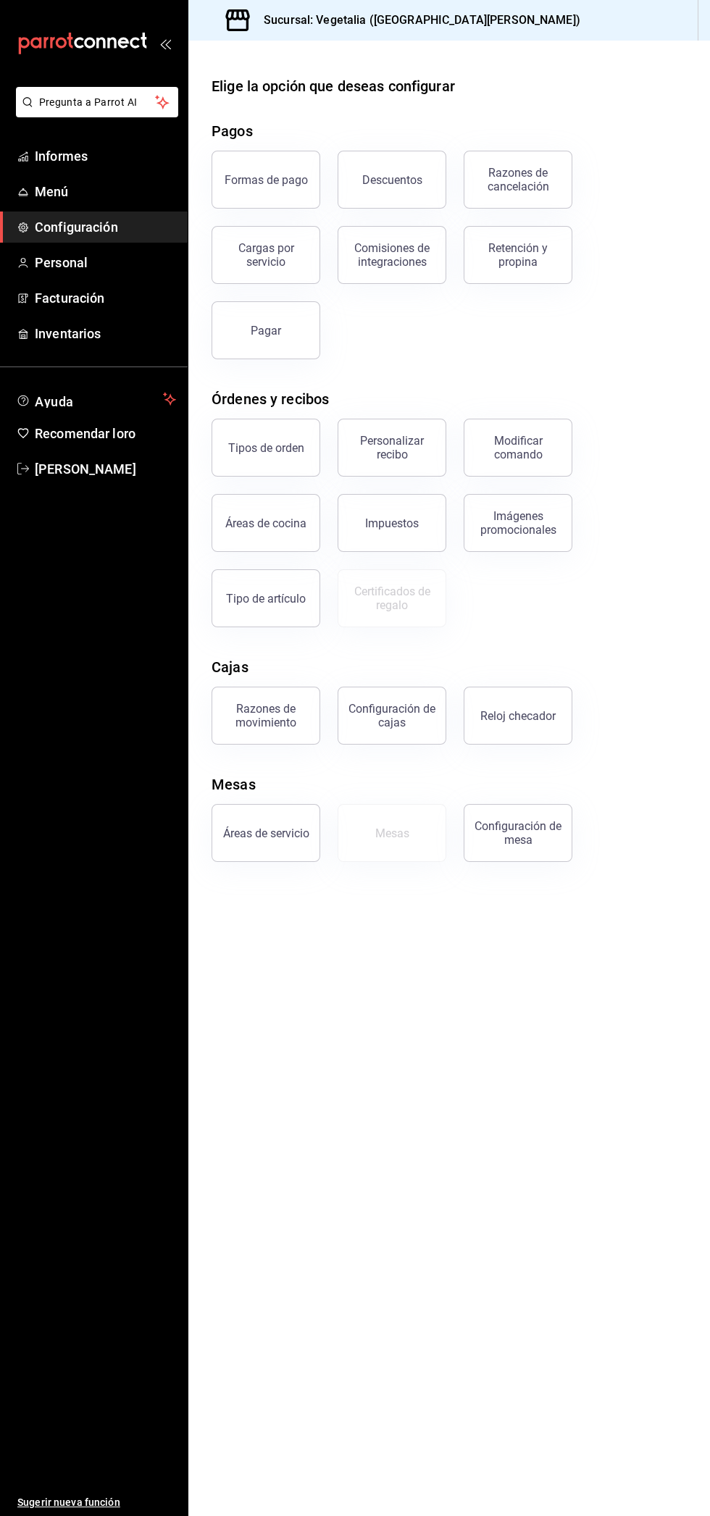
click at [238, 836] on font "Áreas de servicio" at bounding box center [266, 833] width 86 height 14
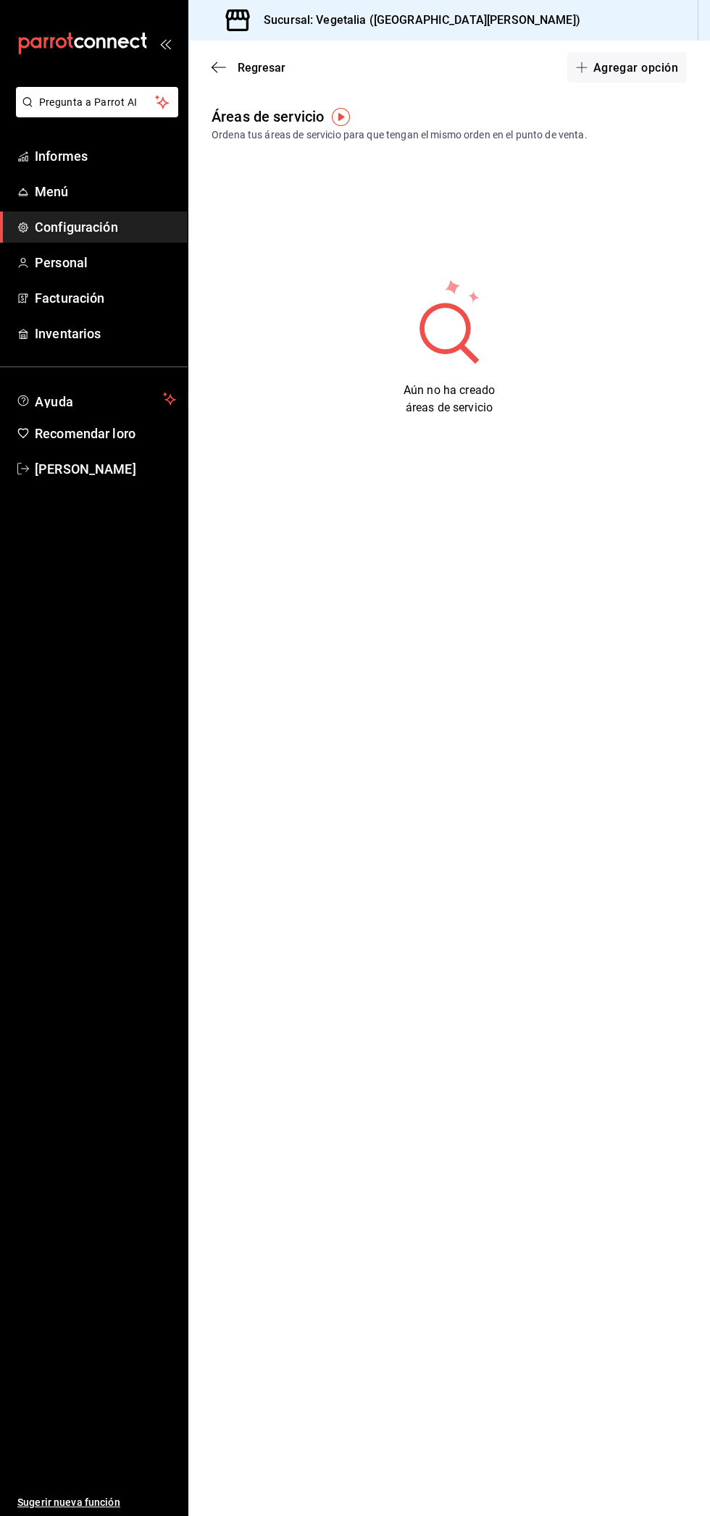
click at [219, 67] on icon "button" at bounding box center [219, 67] width 14 height 1
